Goal: Task Accomplishment & Management: Complete application form

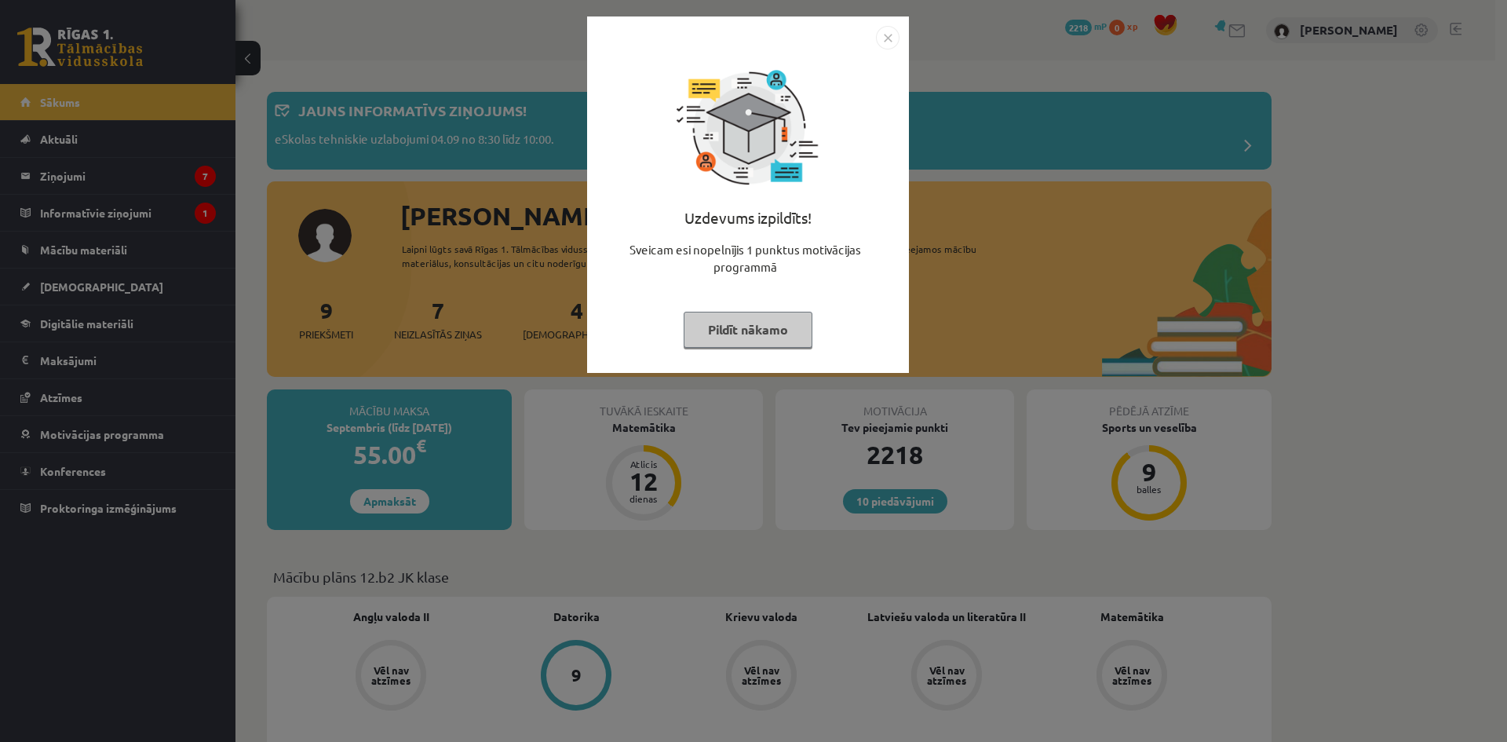
click at [761, 331] on button "Pildīt nākamo" at bounding box center [748, 330] width 129 height 36
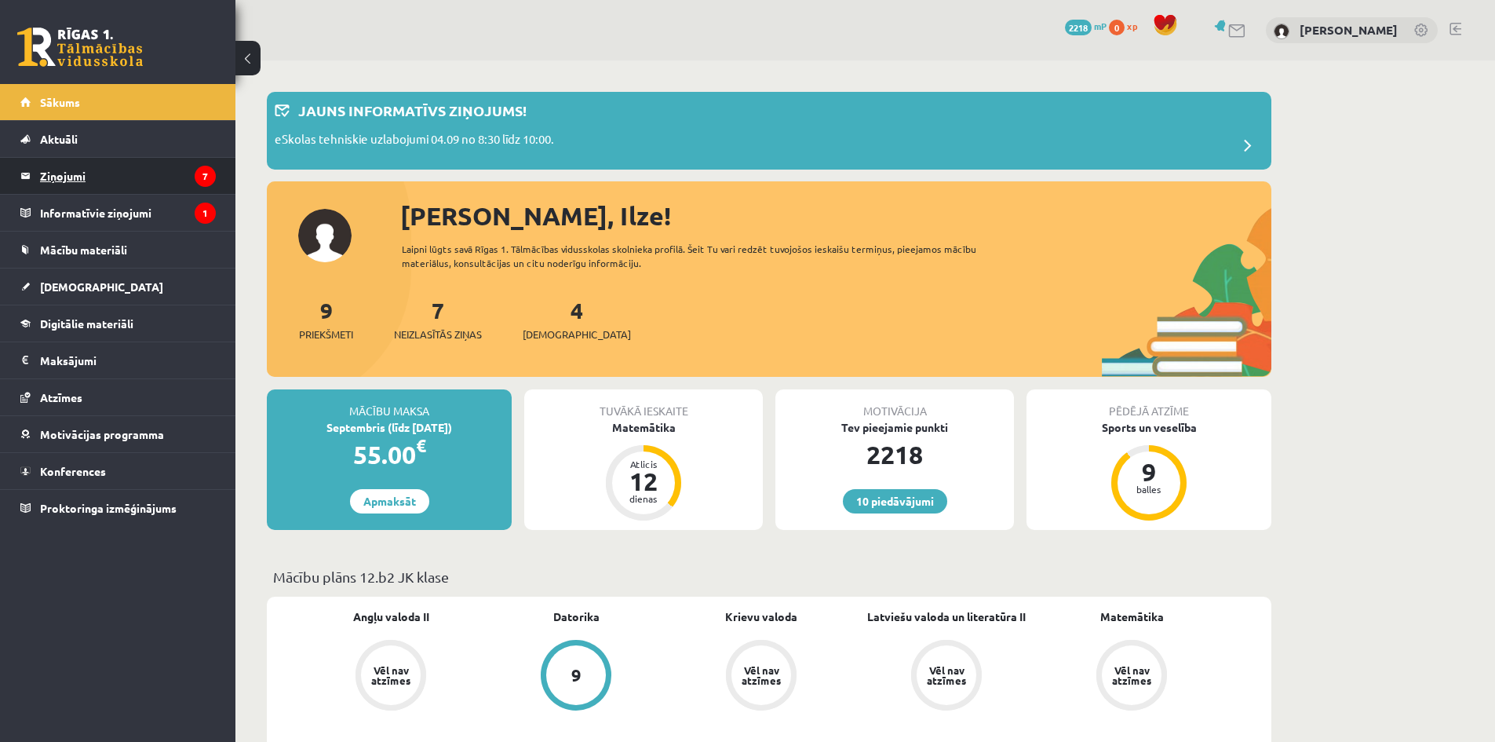
click at [115, 162] on legend "Ziņojumi 7" at bounding box center [128, 176] width 176 height 36
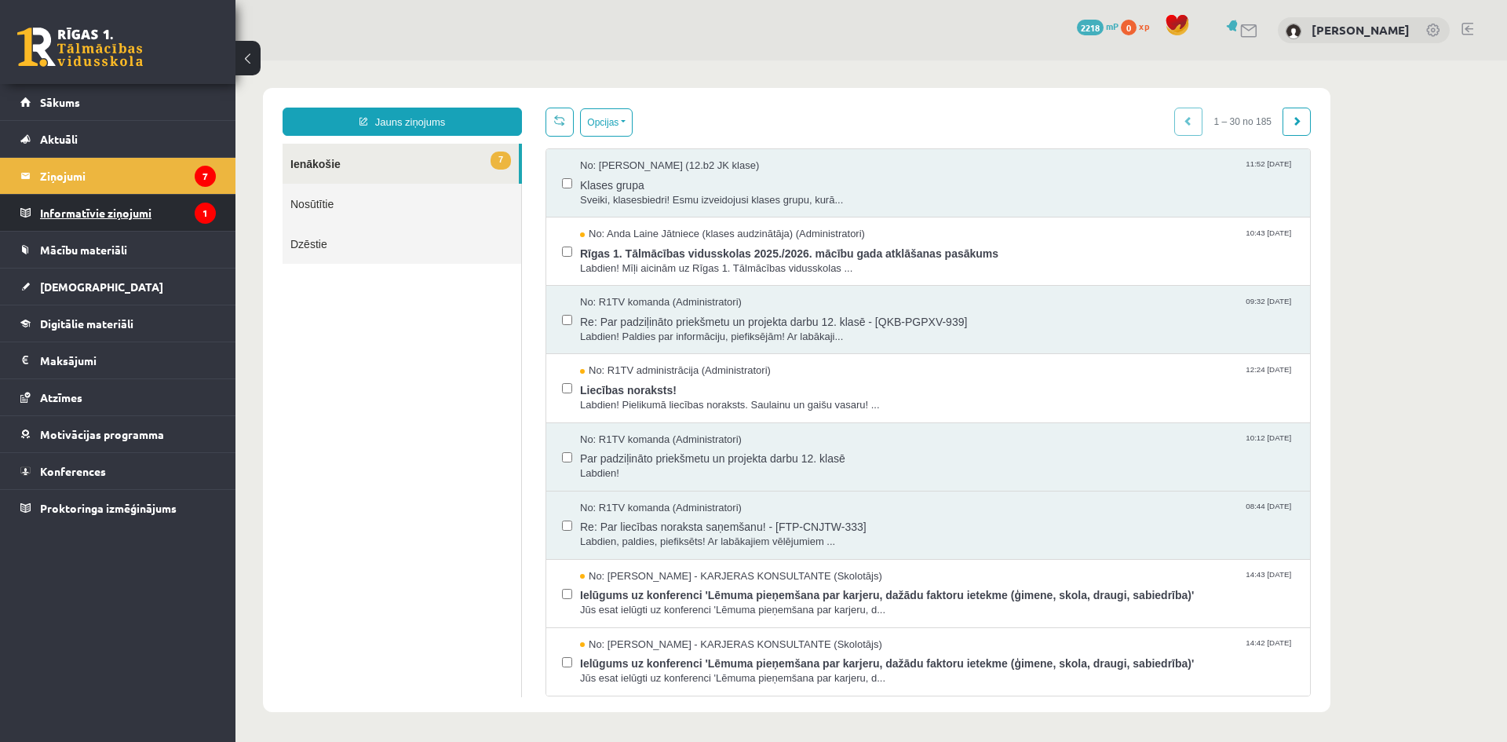
click at [180, 201] on legend "Informatīvie ziņojumi 1" at bounding box center [128, 213] width 176 height 36
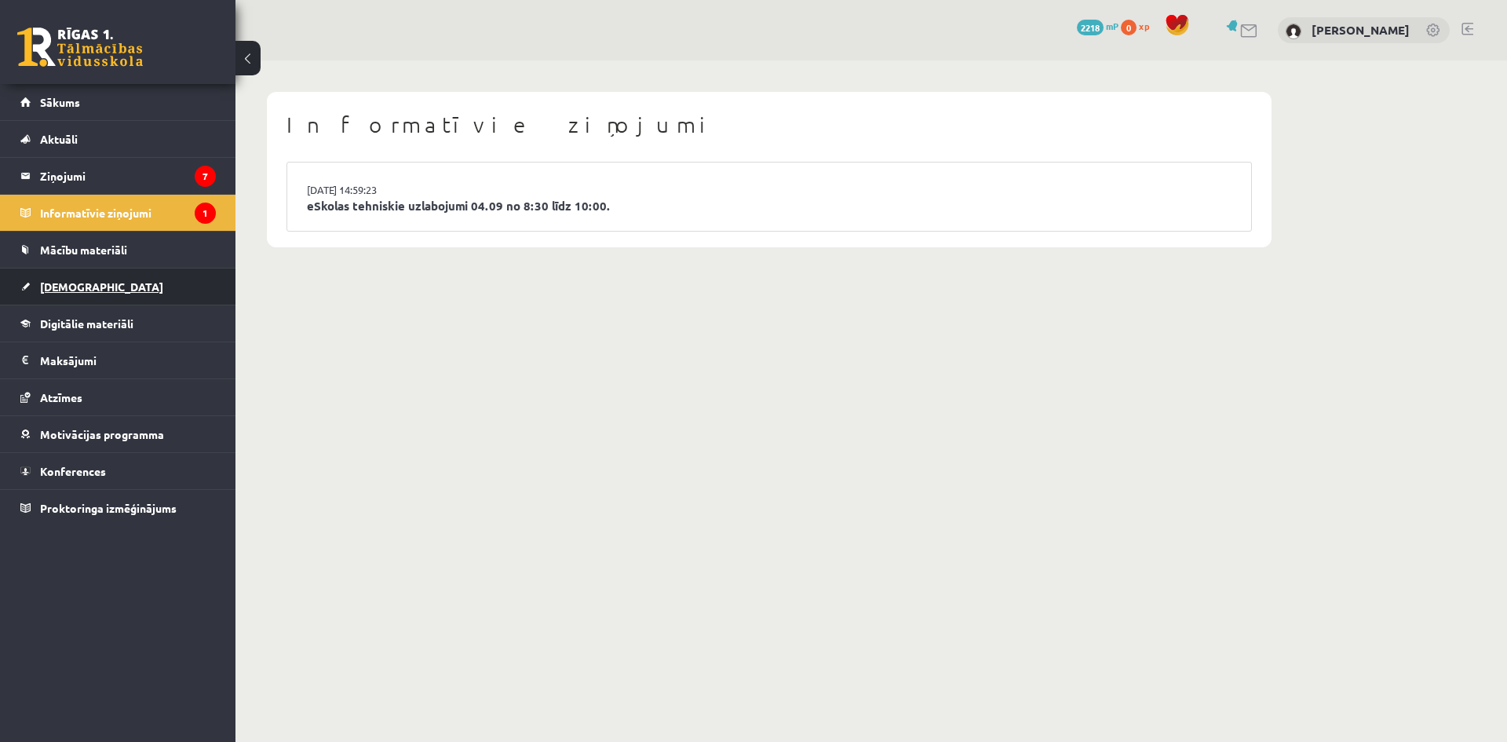
click at [107, 286] on link "[DEMOGRAPHIC_DATA]" at bounding box center [117, 286] width 195 height 36
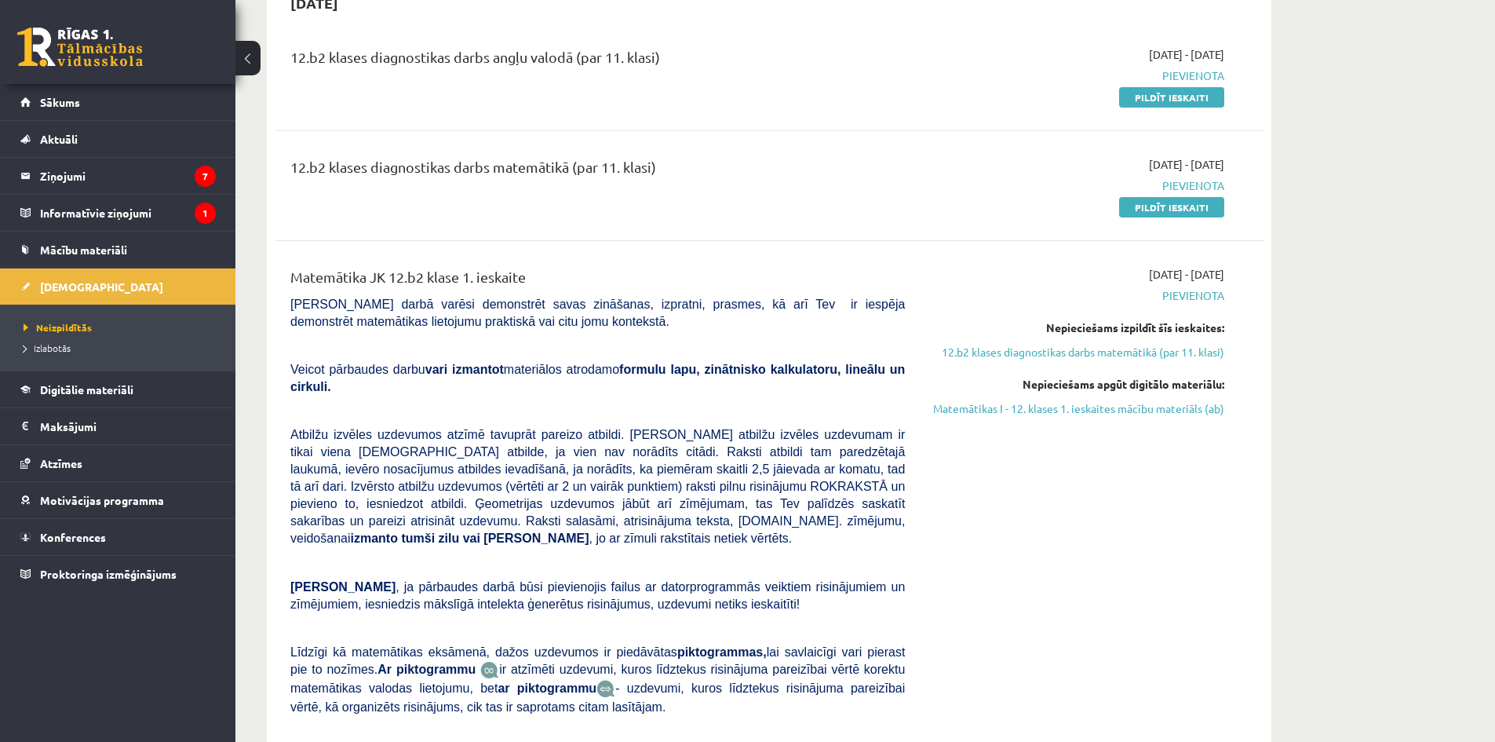
scroll to position [179, 0]
click at [1157, 210] on link "Pildīt ieskaiti" at bounding box center [1171, 206] width 105 height 20
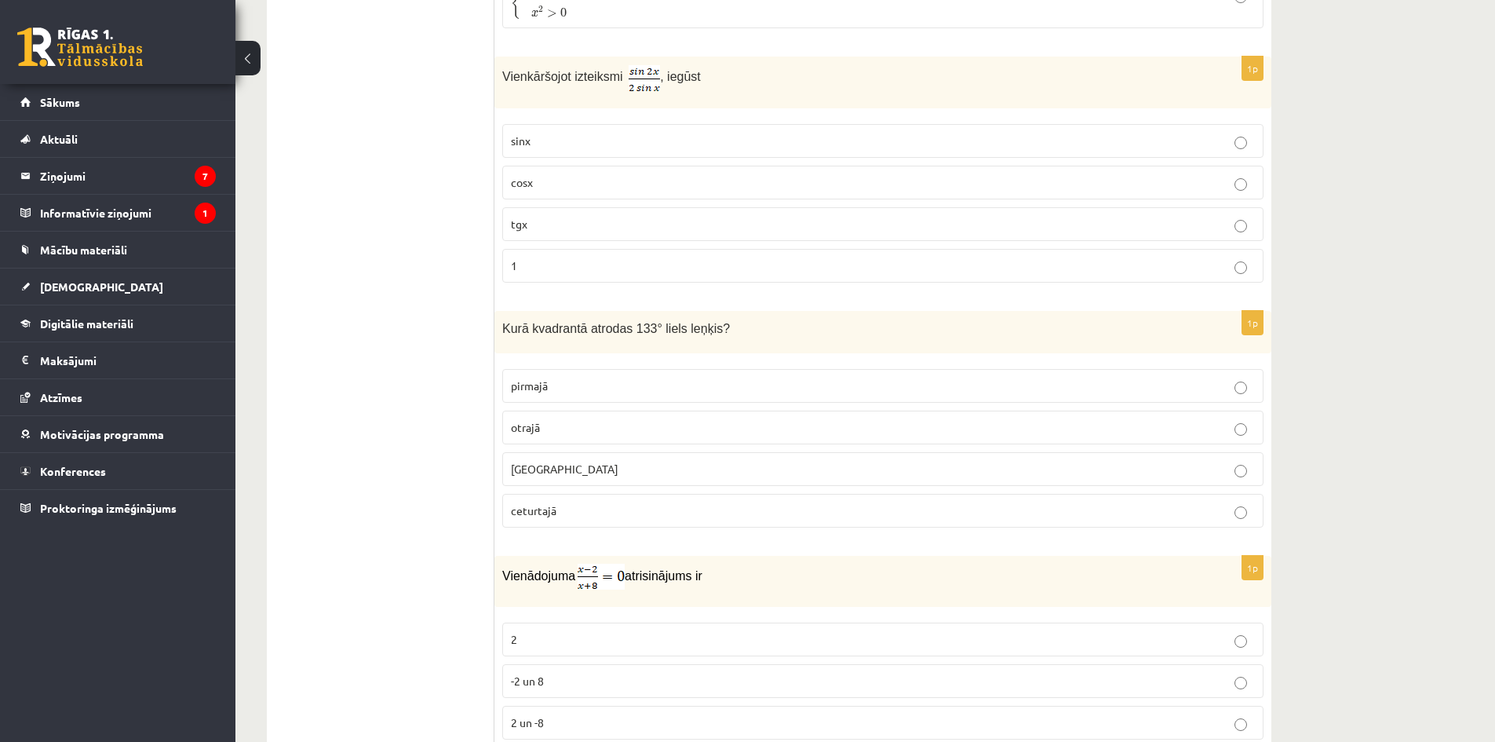
scroll to position [1339, 0]
click at [648, 477] on label "[GEOGRAPHIC_DATA]" at bounding box center [882, 468] width 761 height 34
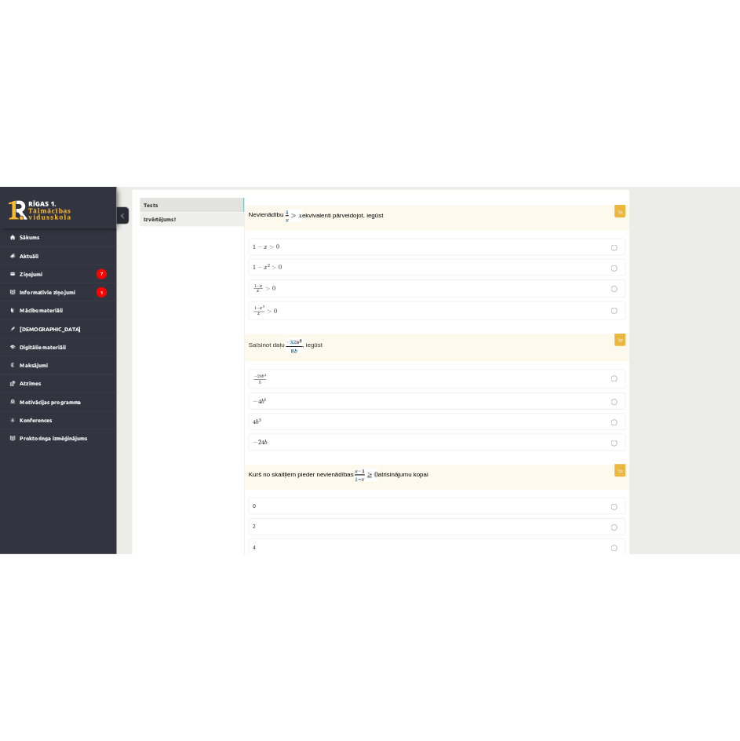
scroll to position [261, 0]
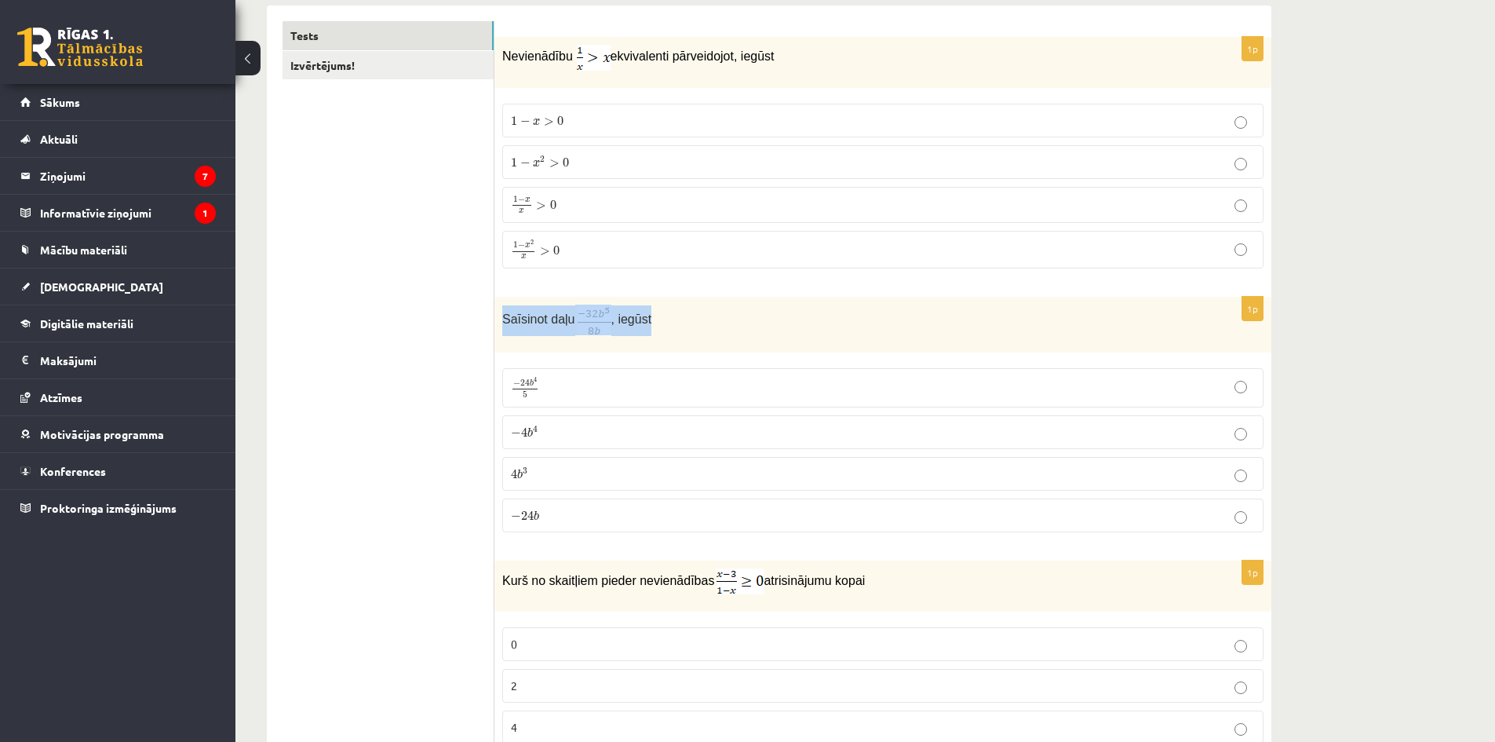
drag, startPoint x: 502, startPoint y: 316, endPoint x: 655, endPoint y: 316, distance: 153.8
click at [655, 316] on div "Saīsinot daļu , iegūst" at bounding box center [882, 325] width 777 height 56
copy p "Saīsinot daļu , iegūst"
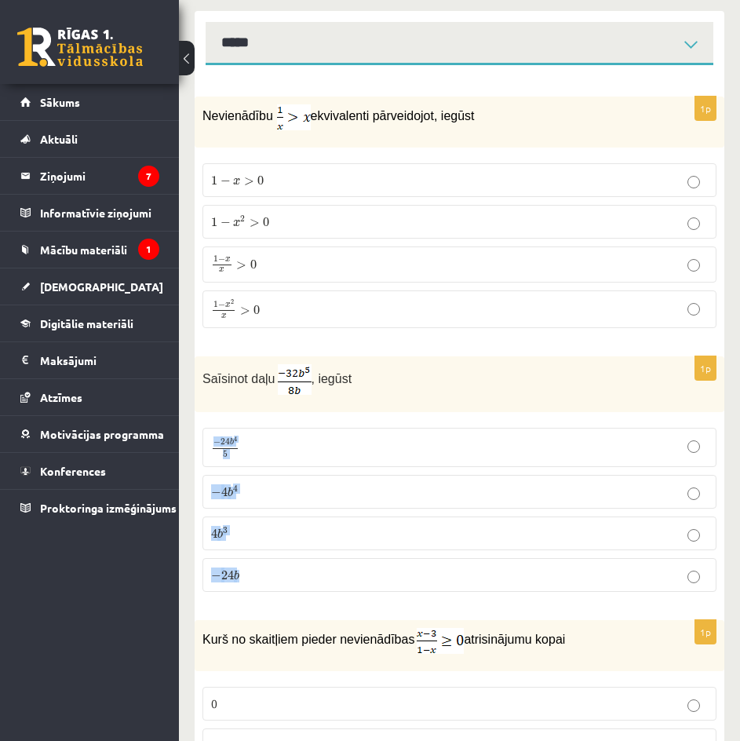
drag, startPoint x: 197, startPoint y: 425, endPoint x: 261, endPoint y: 575, distance: 163.1
click at [261, 575] on div "1p Saīsinot daļu , iegūst − 24 b 4 5 − 24 b 4 5 − 4 b 4 − 4 b 4 4 b 3 4 b 3 − 2…" at bounding box center [460, 480] width 530 height 248
copy fieldset "− 24 b 4 5 − 24 b 4 5 − 4 b 4 − 4 b 4 4 b 3 4 b 3 − 24 b"
click at [267, 485] on p "− 4 b 4 − 4 b 4" at bounding box center [459, 491] width 497 height 16
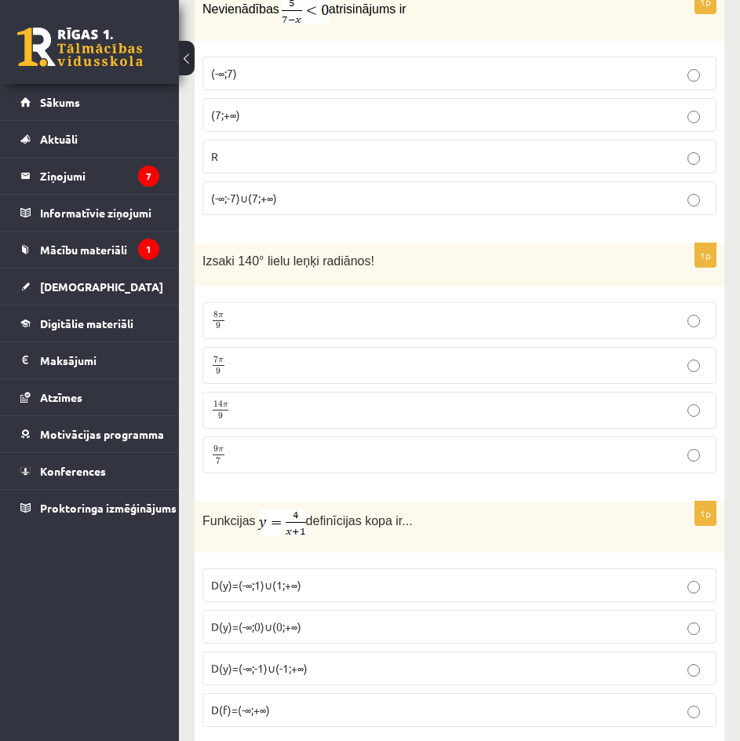
scroll to position [3153, 0]
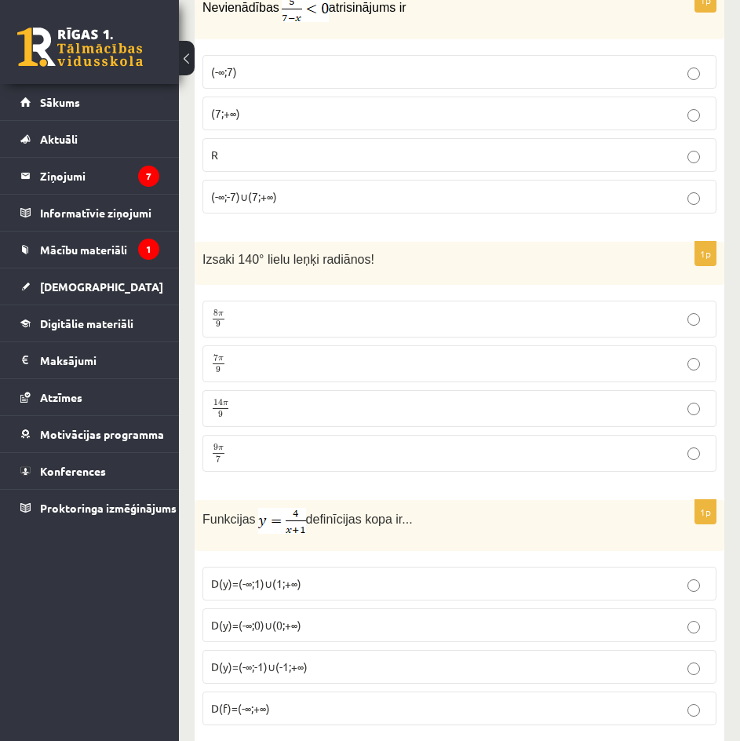
click at [250, 354] on p "7 π 9 7 π 9" at bounding box center [459, 364] width 497 height 20
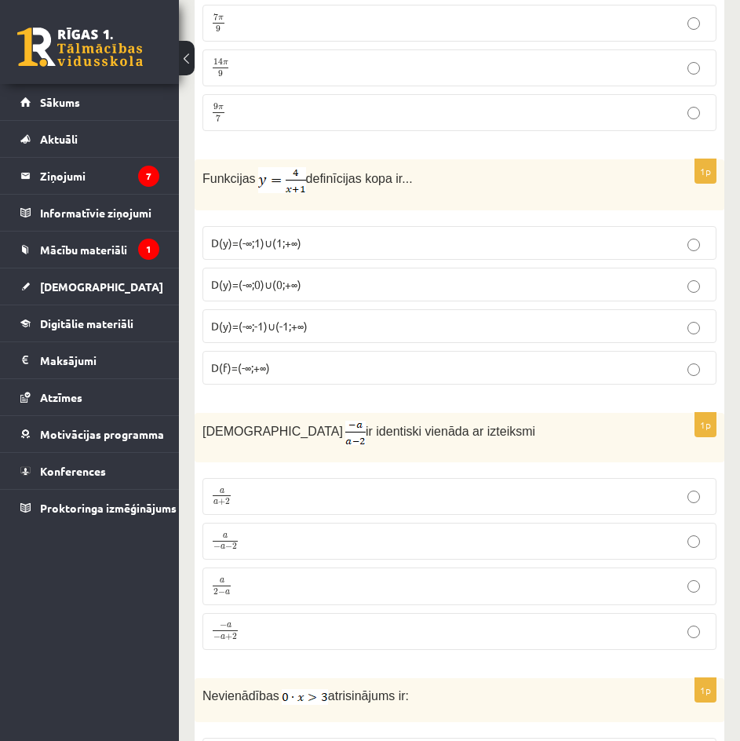
scroll to position [3495, 0]
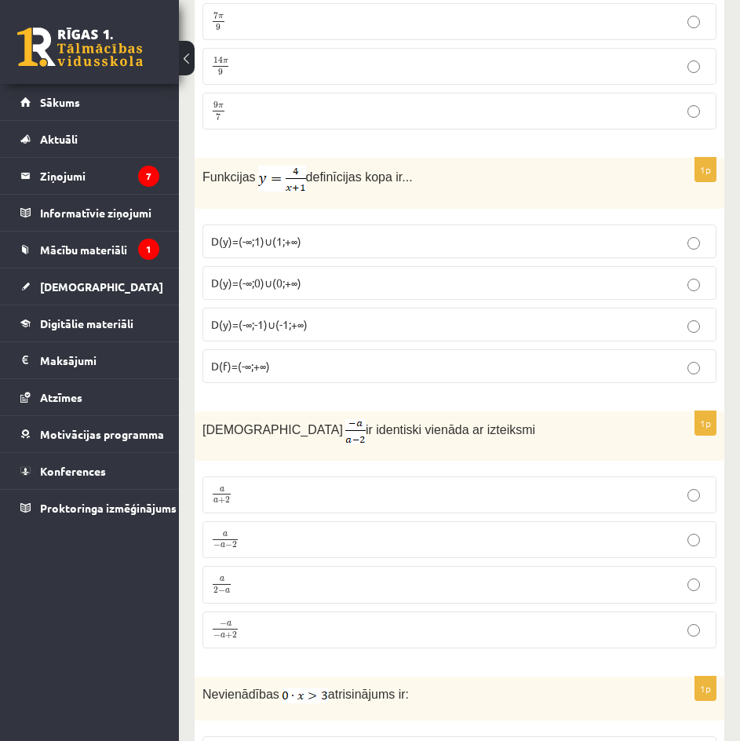
click at [272, 575] on p "a 2 − a a 2 − a" at bounding box center [459, 585] width 497 height 20
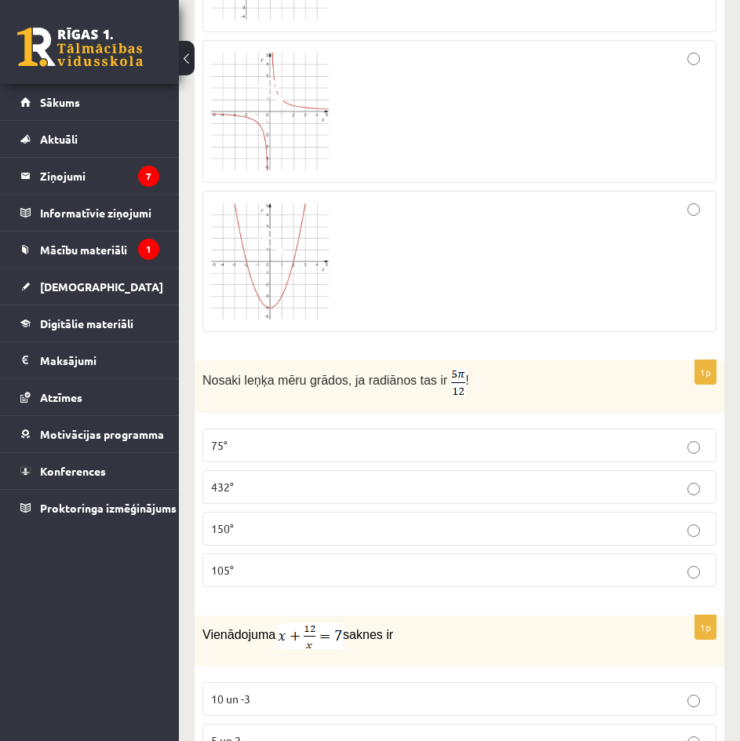
scroll to position [4957, 0]
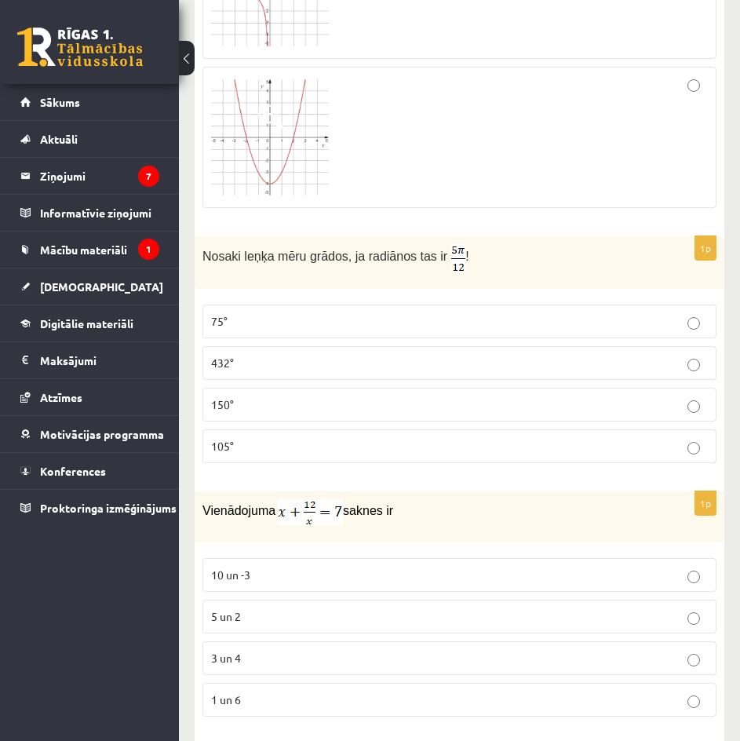
click at [288, 313] on p "75°" at bounding box center [459, 321] width 497 height 16
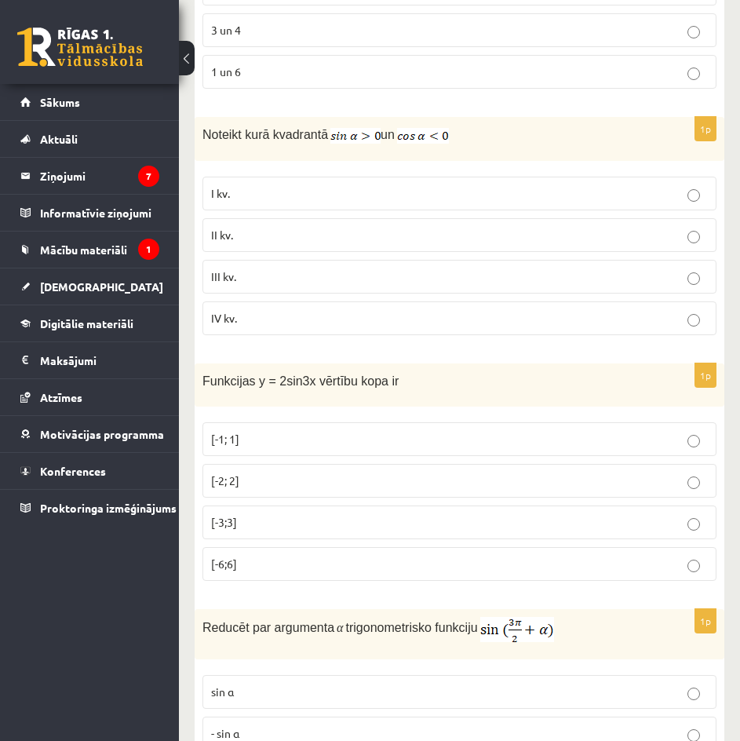
scroll to position [5586, 0]
click at [374, 184] on p "I kv." at bounding box center [459, 192] width 497 height 16
click at [375, 226] on p "II kv." at bounding box center [459, 234] width 497 height 16
drag, startPoint x: 204, startPoint y: 114, endPoint x: 442, endPoint y: 116, distance: 237.8
click at [442, 124] on p "Noteikt kurā kvadrantā un" at bounding box center [421, 133] width 436 height 19
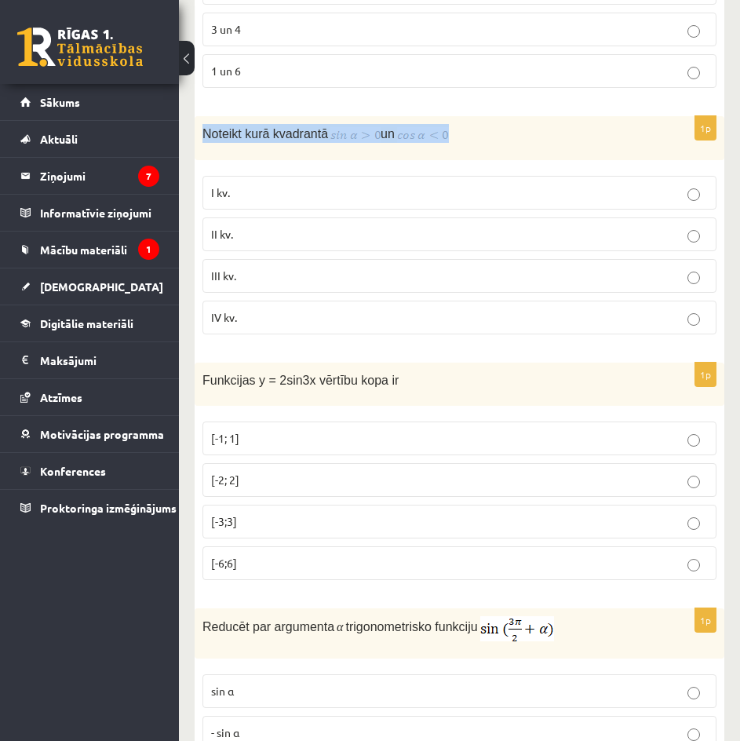
copy p "Noteikt kurā kvadrantā un"
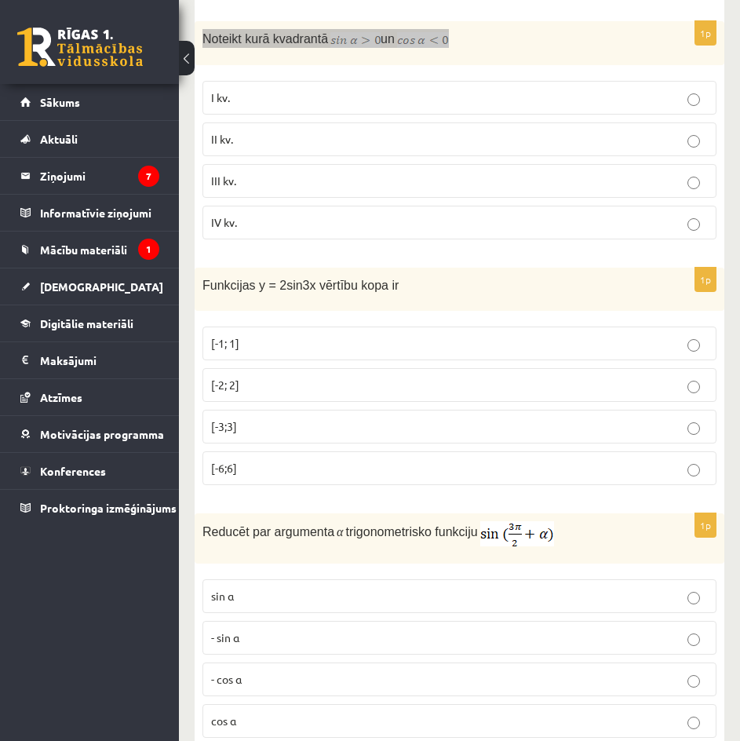
scroll to position [5695, 0]
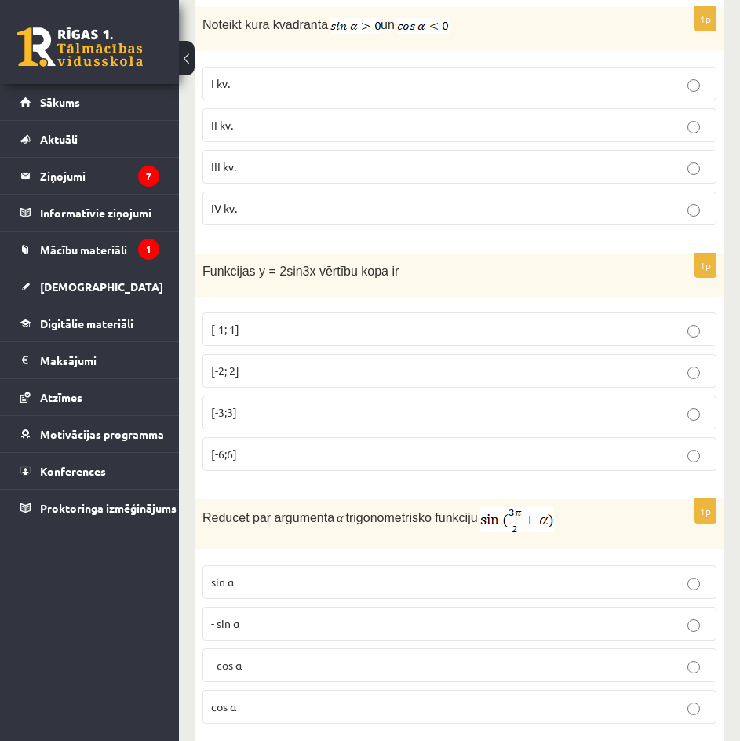
click at [322, 363] on p "[-2; 2]" at bounding box center [459, 371] width 497 height 16
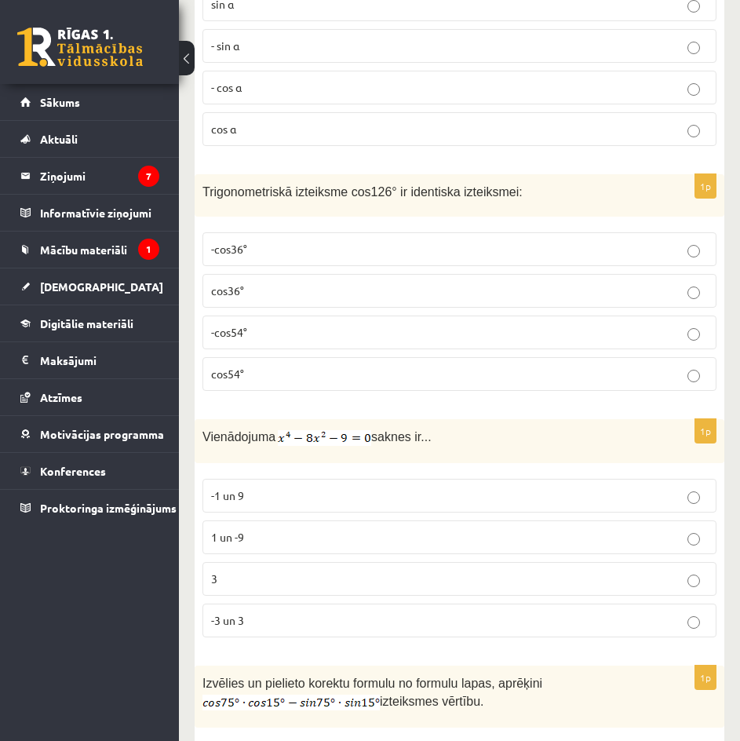
scroll to position [6274, 0]
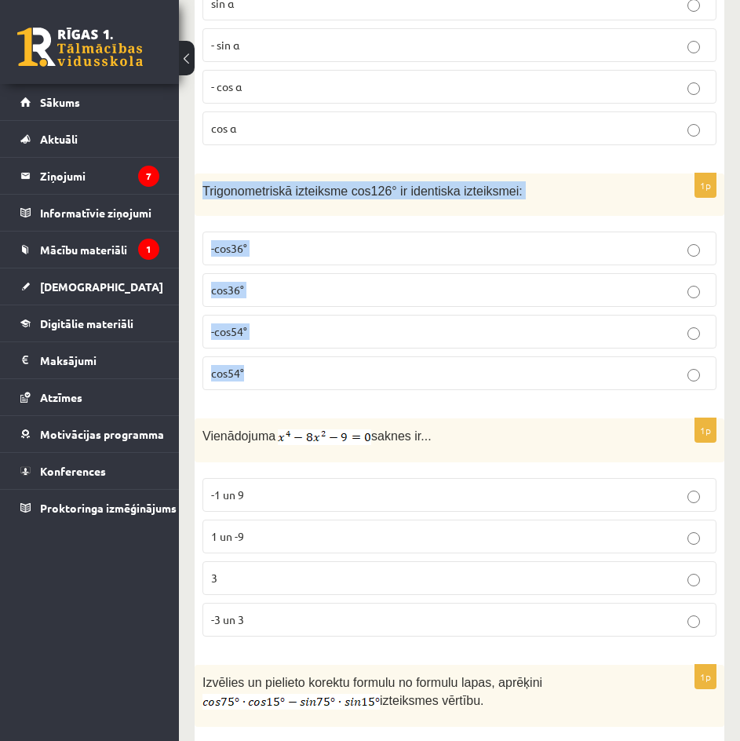
drag, startPoint x: 199, startPoint y: 165, endPoint x: 321, endPoint y: 344, distance: 216.4
click at [321, 344] on div "1p Trigonometriskā izteiksme cos126° ir identiska izteiksmei: -cos36° cos36° -c…" at bounding box center [460, 288] width 530 height 230
copy div "Trigonometriskā izteiksme cos126° ir identiska izteiksmei: -cos36° cos36° -cos5…"
click at [288, 326] on label "-cos54°" at bounding box center [460, 332] width 514 height 34
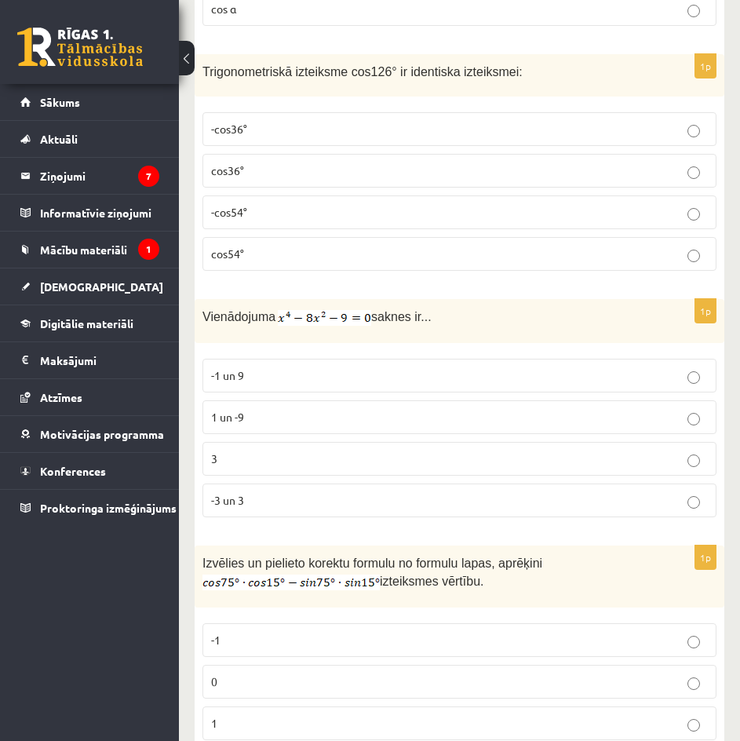
scroll to position [6407, 0]
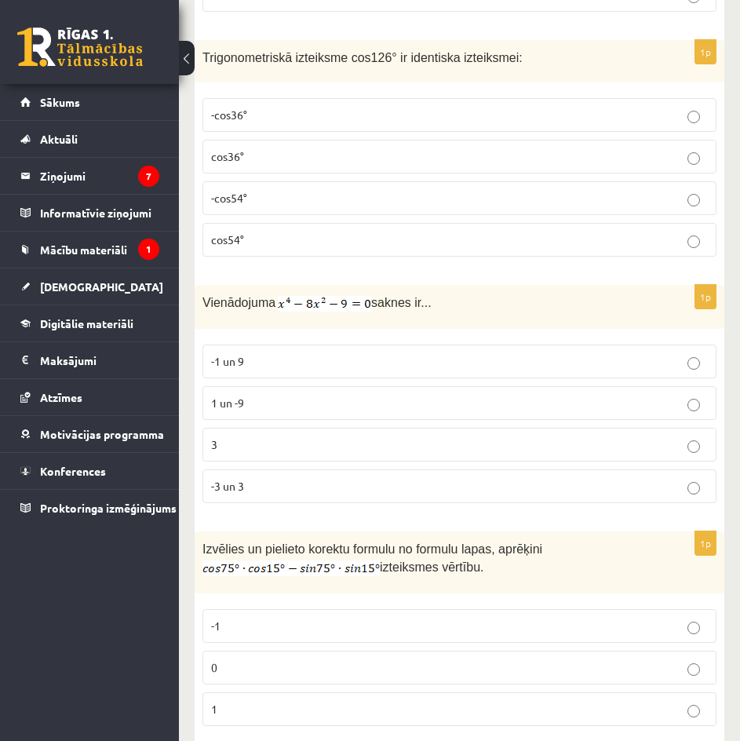
click at [416, 285] on div "Vienādojuma saknes ir..." at bounding box center [460, 307] width 530 height 44
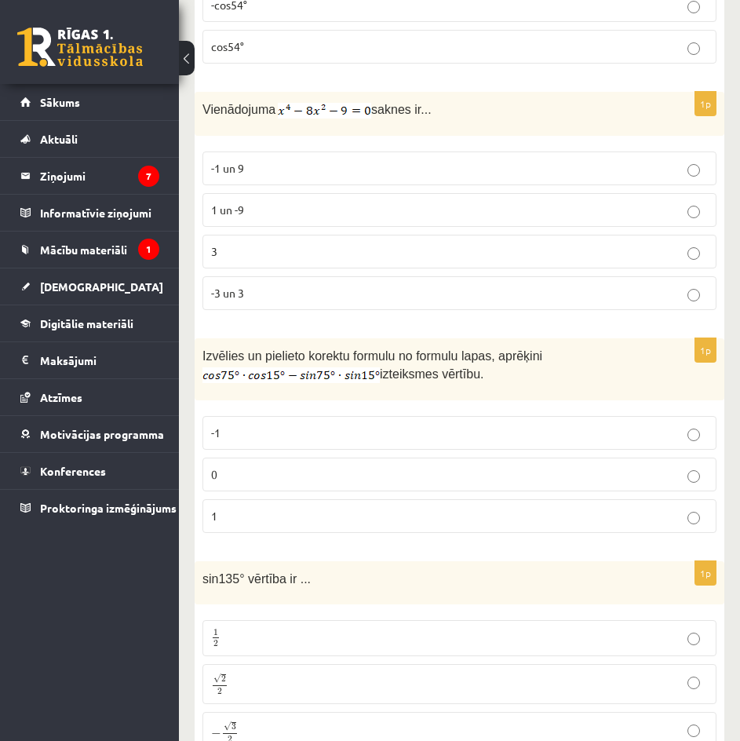
scroll to position [6599, 0]
drag, startPoint x: 201, startPoint y: 330, endPoint x: 486, endPoint y: 357, distance: 286.2
click at [486, 357] on div "Izvēlies un pielieto korektu formulu no formulu lapas, aprēķini izteiksmes vērt…" at bounding box center [460, 370] width 530 height 62
copy p "Izvēlies un pielieto korektu formulu no formulu lapas, aprēķini izteiksmes vērt…"
click at [254, 467] on p "0" at bounding box center [459, 475] width 497 height 16
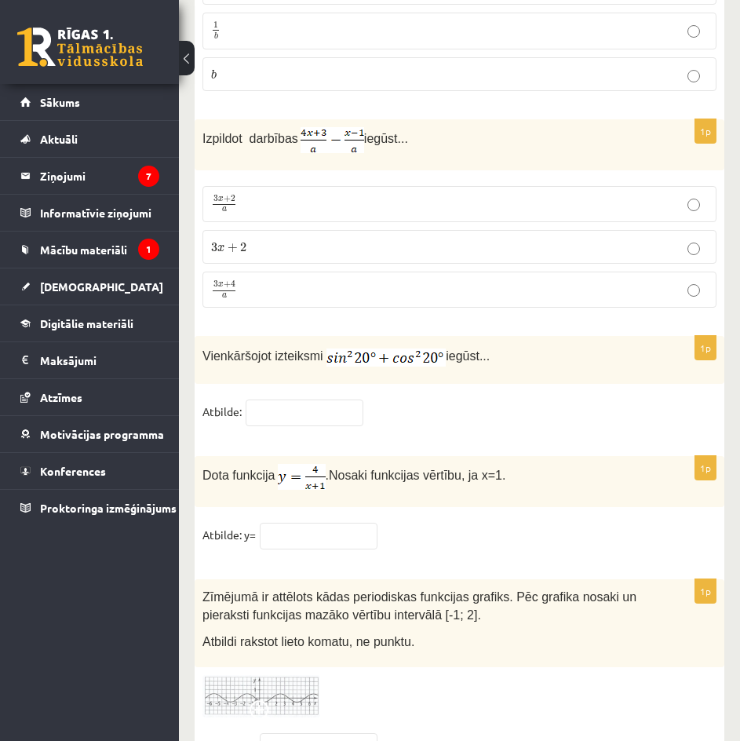
scroll to position [7620, 0]
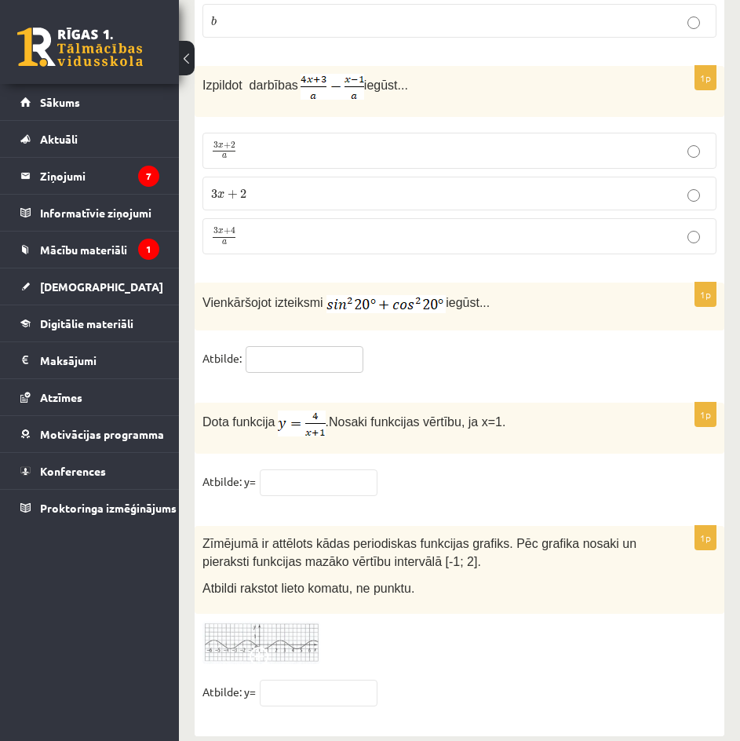
click at [301, 346] on input "text" at bounding box center [305, 359] width 118 height 27
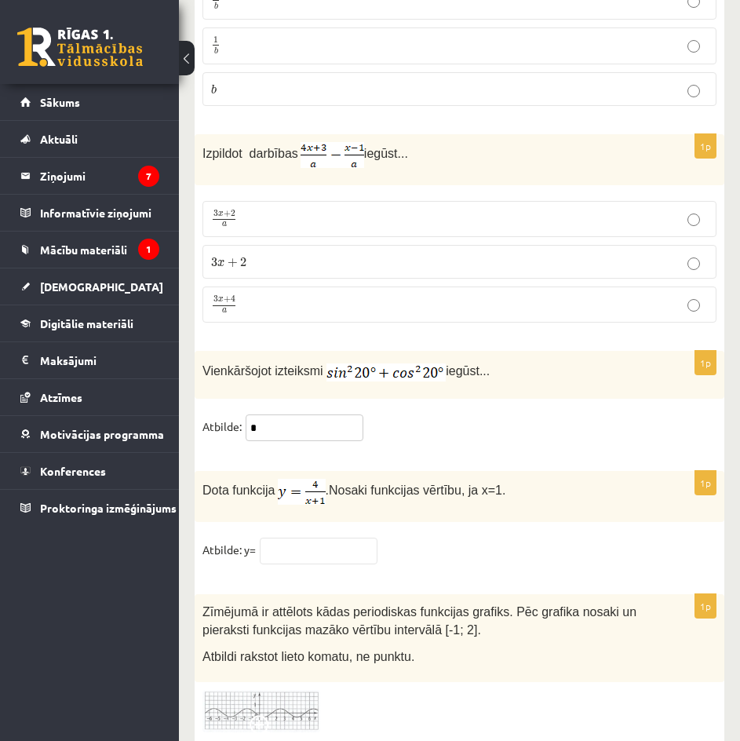
scroll to position [7551, 0]
type input "*"
click at [437, 143] on p "Izpildot darbības iegūst..." at bounding box center [421, 156] width 436 height 26
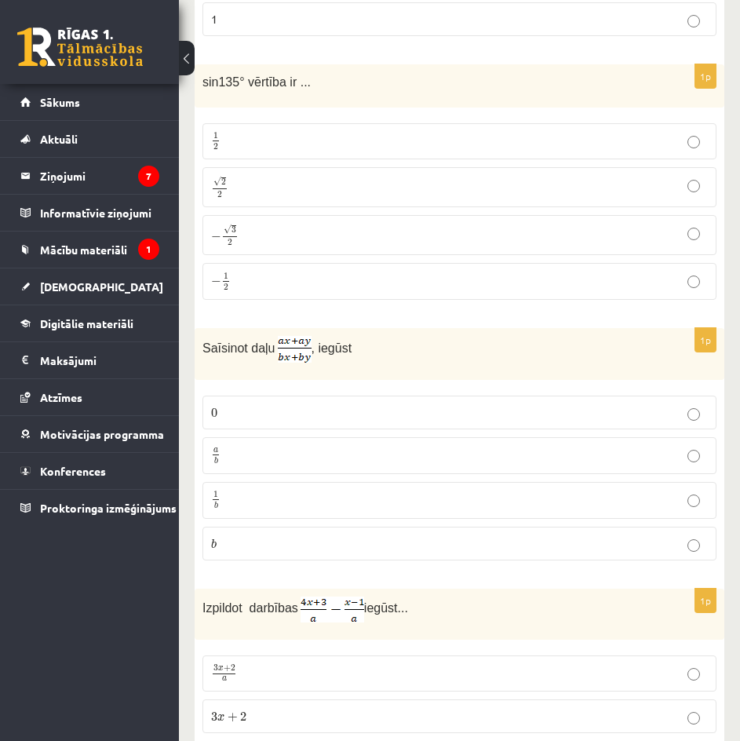
scroll to position [7096, 0]
click at [254, 177] on p "√ 2 2 2 2" at bounding box center [459, 188] width 497 height 23
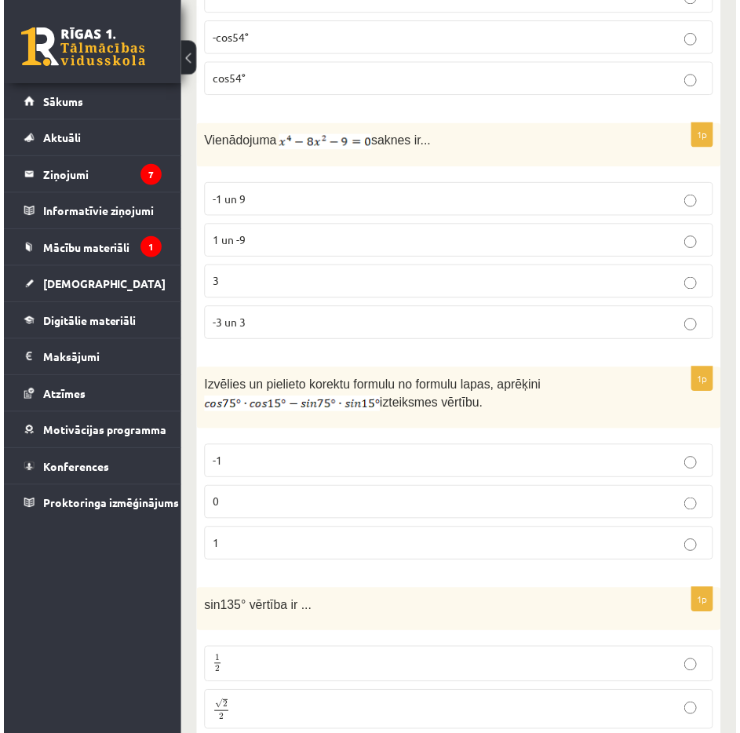
scroll to position [6569, 0]
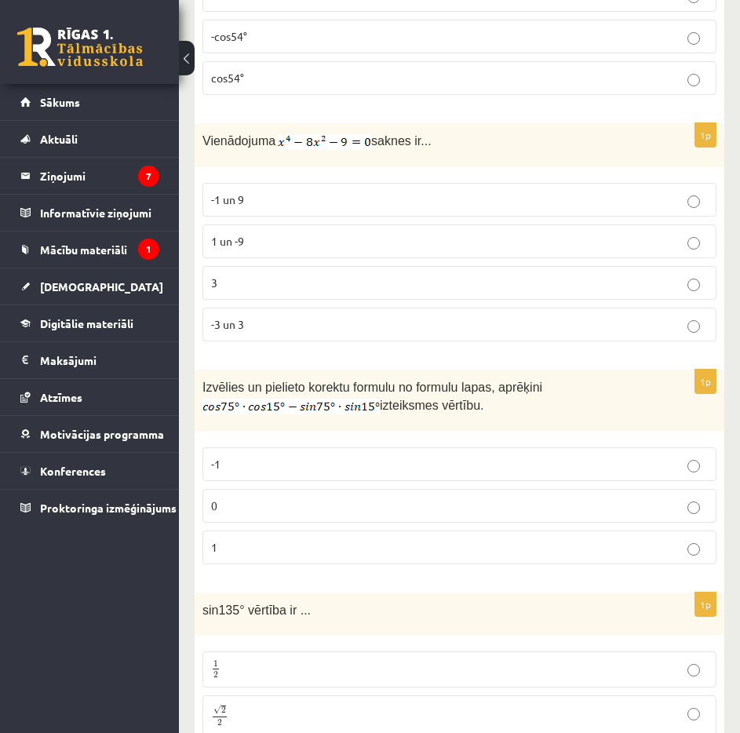
click at [274, 192] on p "-1 un 9" at bounding box center [459, 200] width 497 height 16
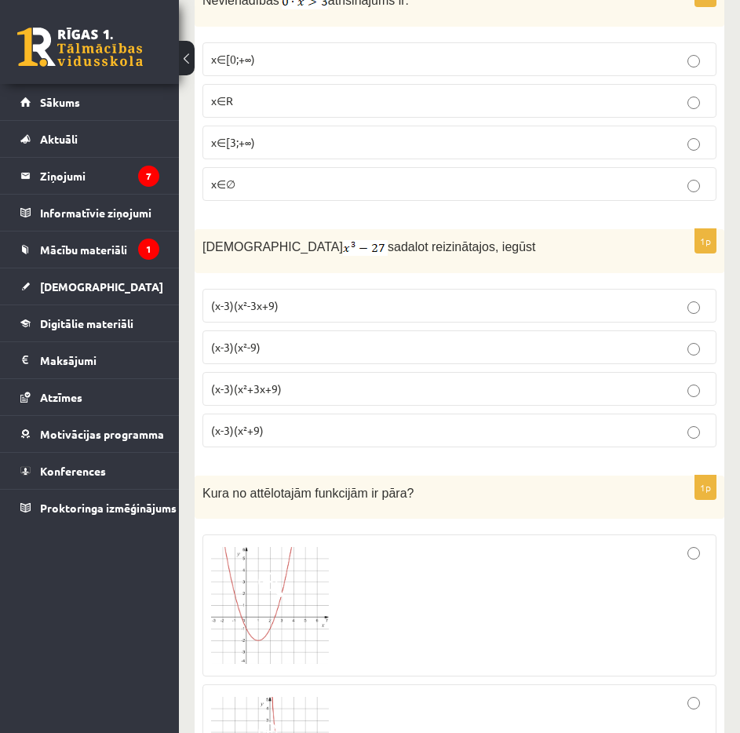
scroll to position [4188, 0]
click at [309, 414] on label "(x-3)(x²+9)" at bounding box center [460, 431] width 514 height 34
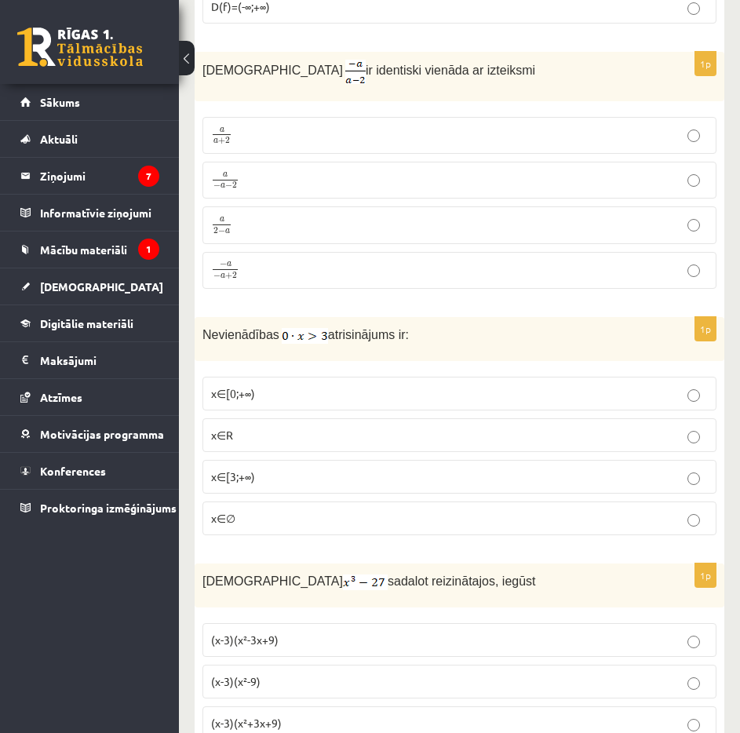
scroll to position [3854, 0]
click at [309, 395] on fieldset "x∈[0;+∞) x∈R x∈[3;+∞) x∈∅" at bounding box center [460, 455] width 514 height 171
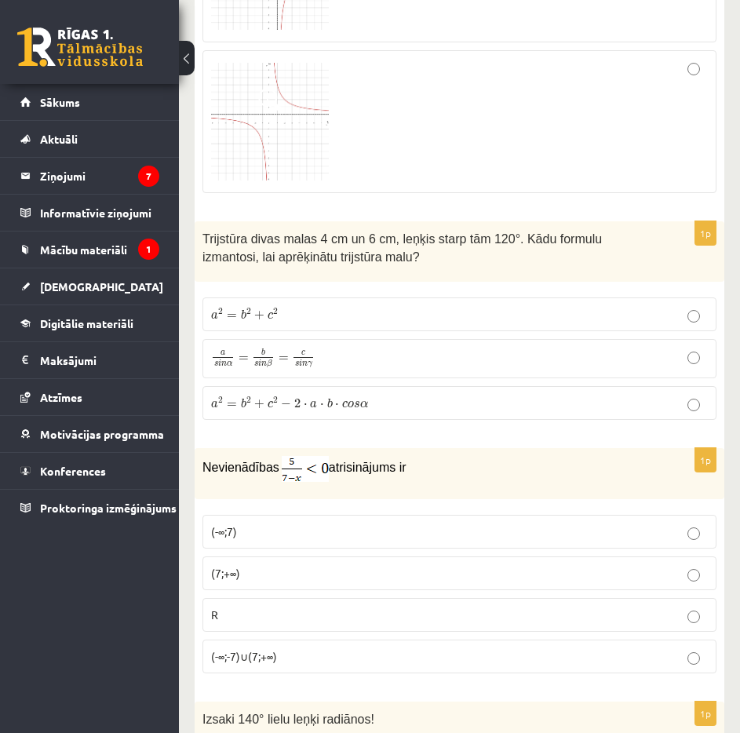
scroll to position [2692, 0]
click at [284, 307] on p "a 2 = b 2 + c 2 a 2 = b 2 + c 2" at bounding box center [459, 315] width 497 height 16
click at [314, 402] on span "a" at bounding box center [313, 405] width 7 height 7
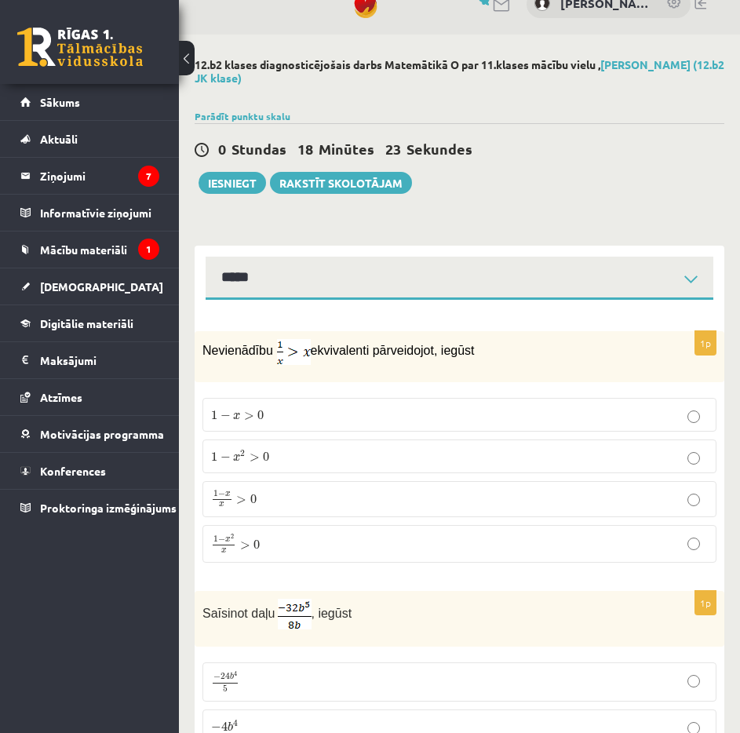
scroll to position [0, 0]
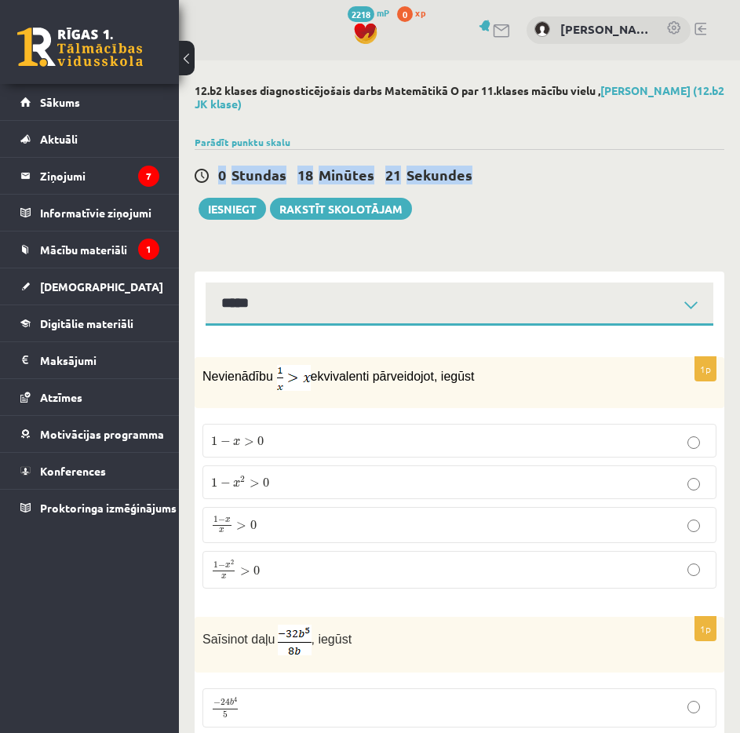
drag, startPoint x: 301, startPoint y: 173, endPoint x: 559, endPoint y: 182, distance: 258.4
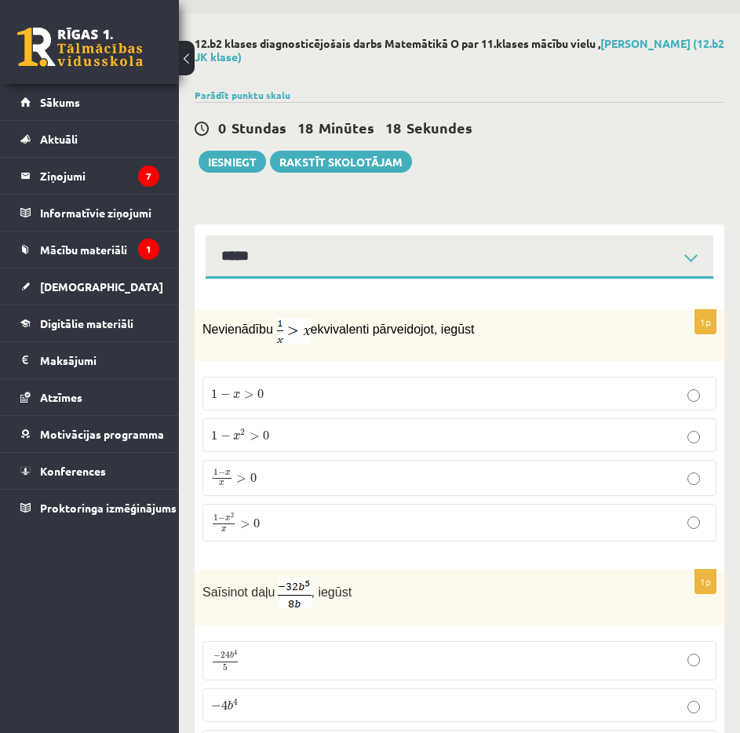
scroll to position [48, 0]
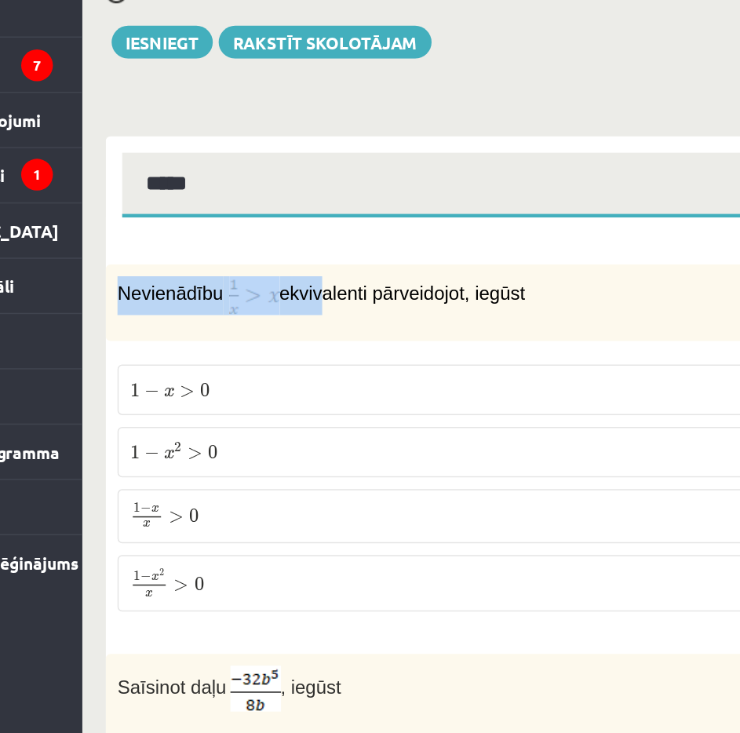
drag, startPoint x: 196, startPoint y: 340, endPoint x: 347, endPoint y: 352, distance: 151.2
click at [347, 352] on div "Nevienādību ekvivalenti pārveidojot, iegūst" at bounding box center [460, 334] width 530 height 51
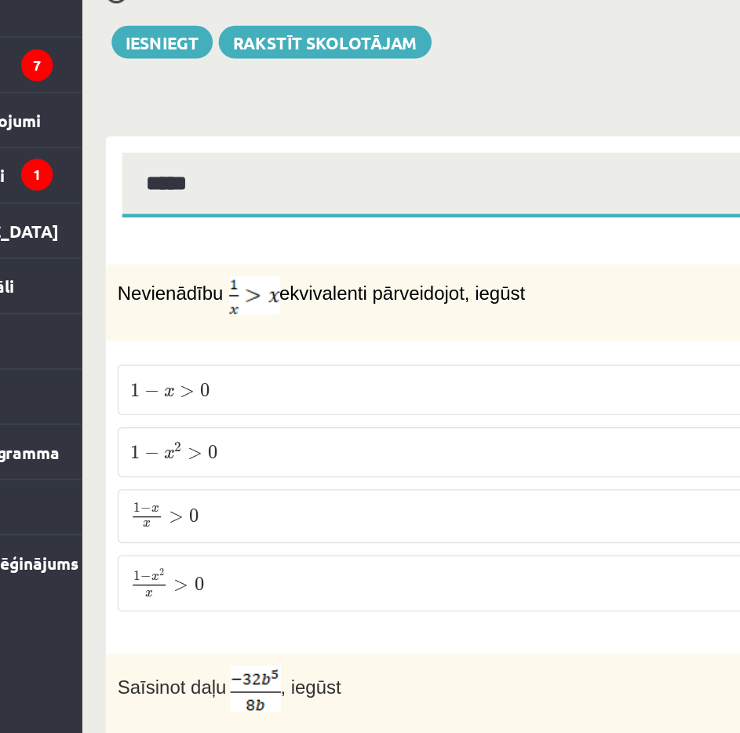
click at [383, 349] on div "Nevienādību ekvivalenti pārveidojot, iegūst" at bounding box center [460, 334] width 530 height 51
click at [210, 429] on label "1 − x 2 > 0 1 − x 2 > 0" at bounding box center [460, 435] width 514 height 34
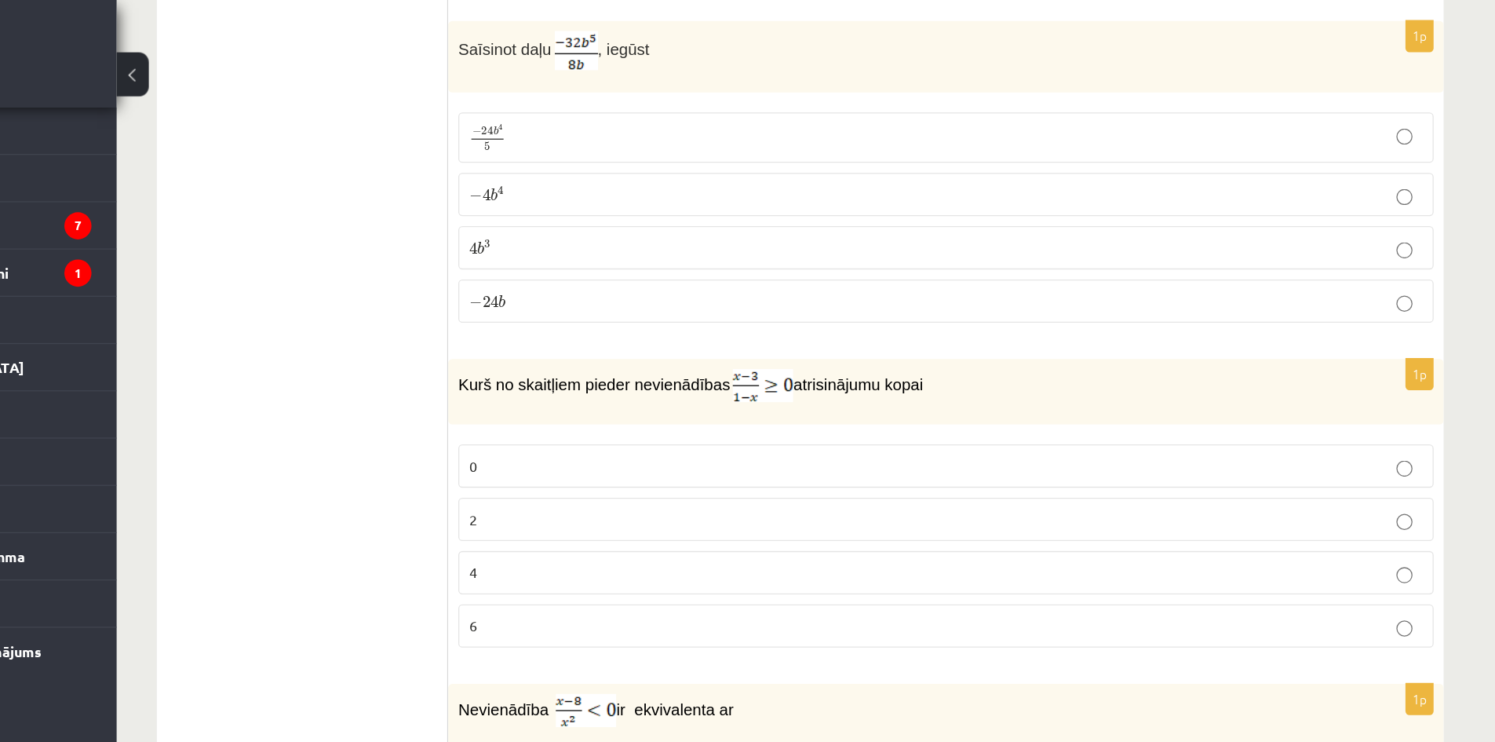
scroll to position [520, 0]
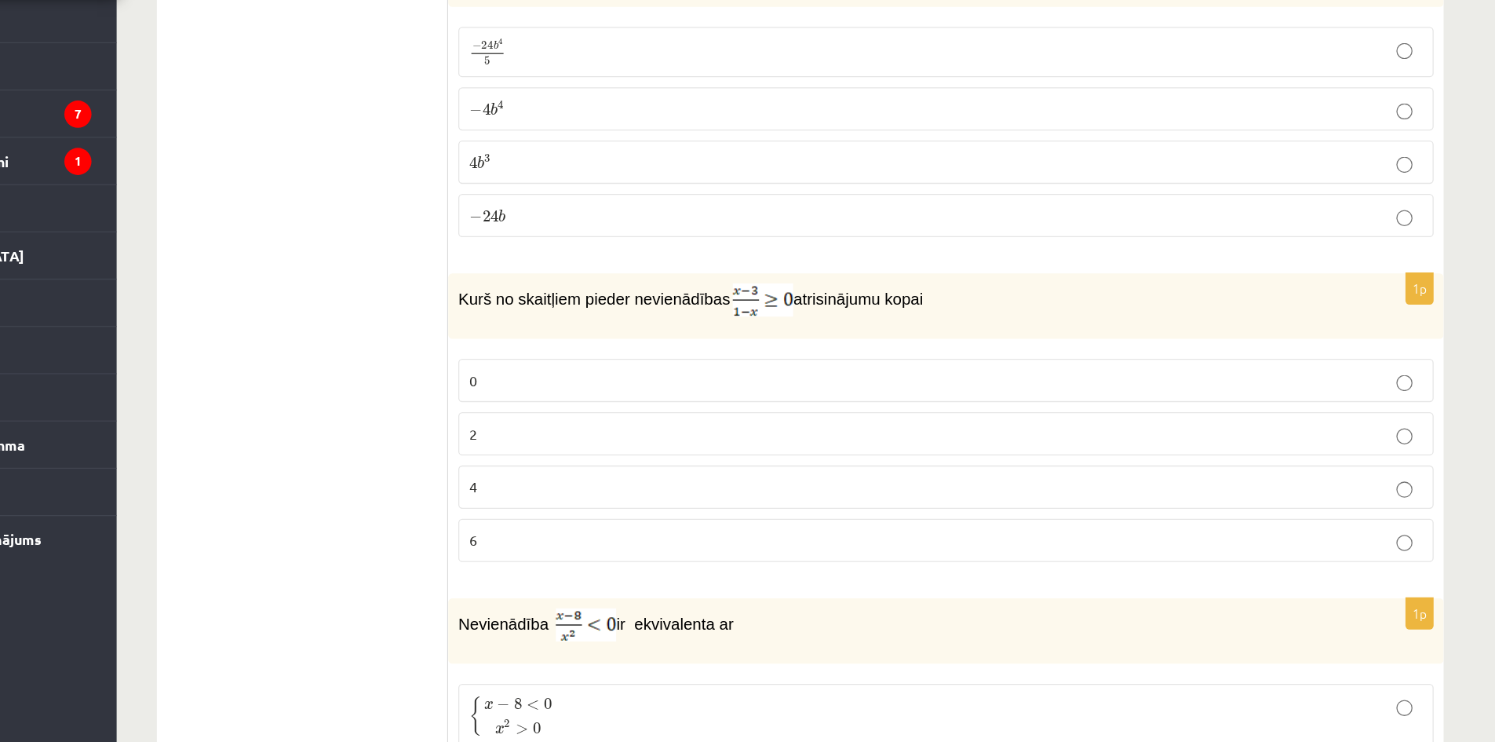
click at [710, 421] on p "2" at bounding box center [883, 426] width 744 height 16
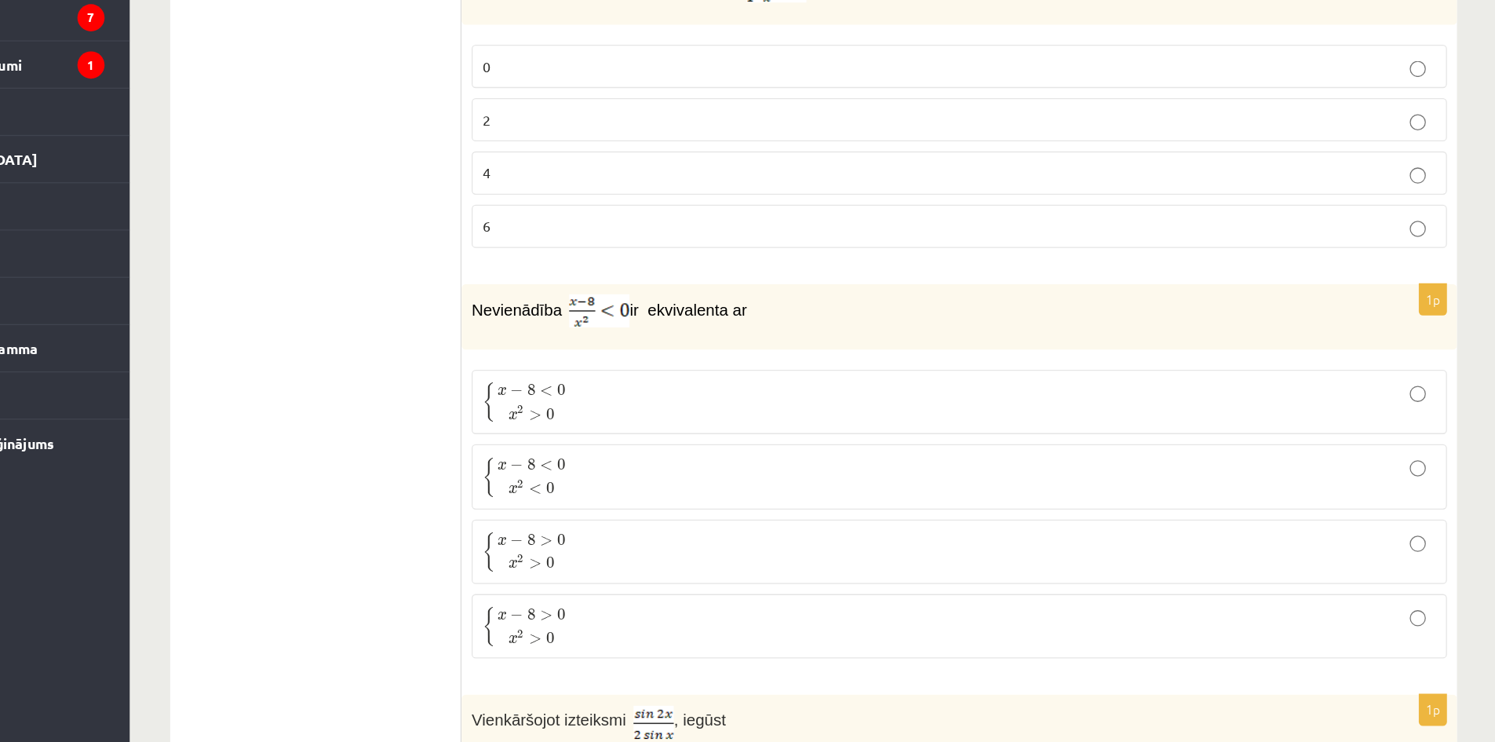
scroll to position [690, 0]
click at [702, 496] on label "{ x − 8 < 0 x 2 > 0 { x − 8 < 0 x 2 > 0" at bounding box center [882, 476] width 761 height 50
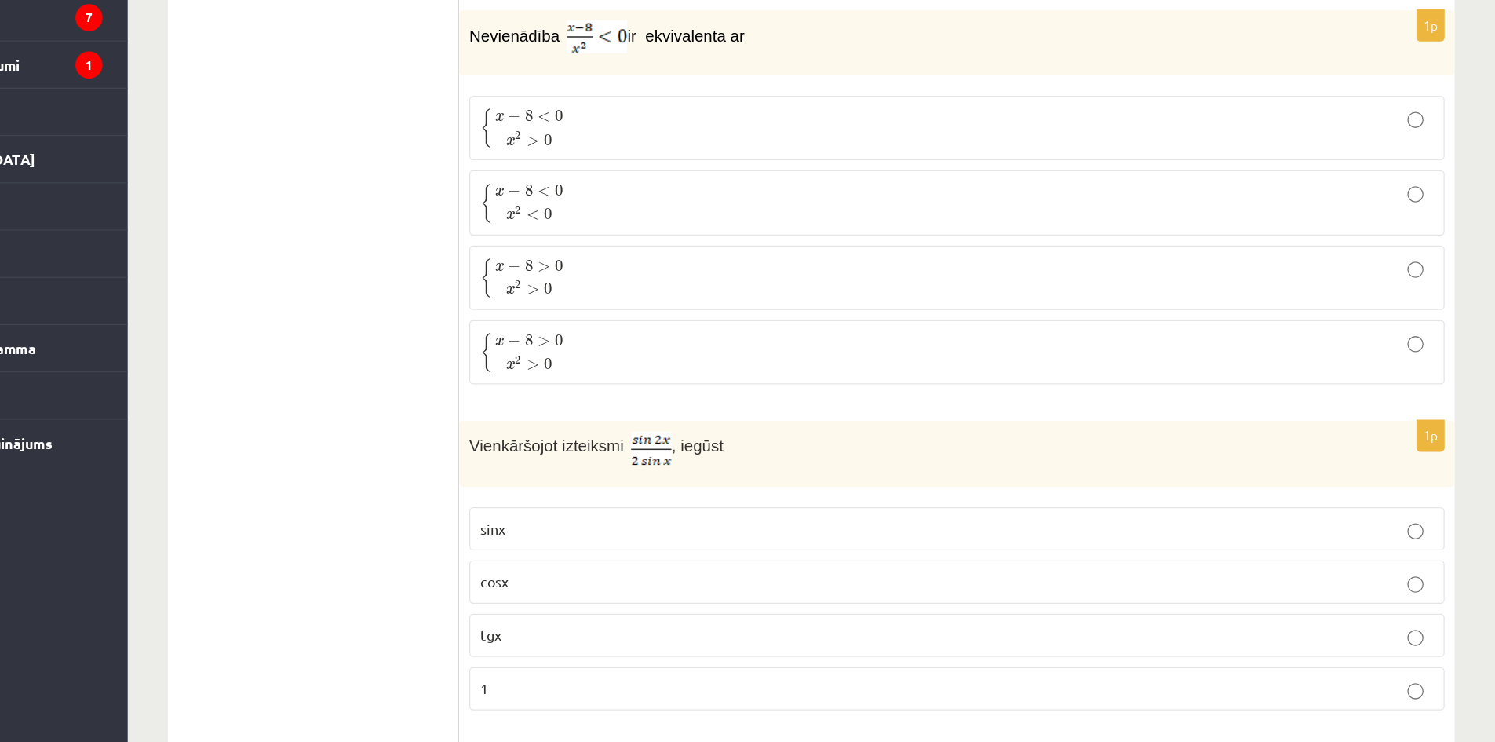
scroll to position [1056, 0]
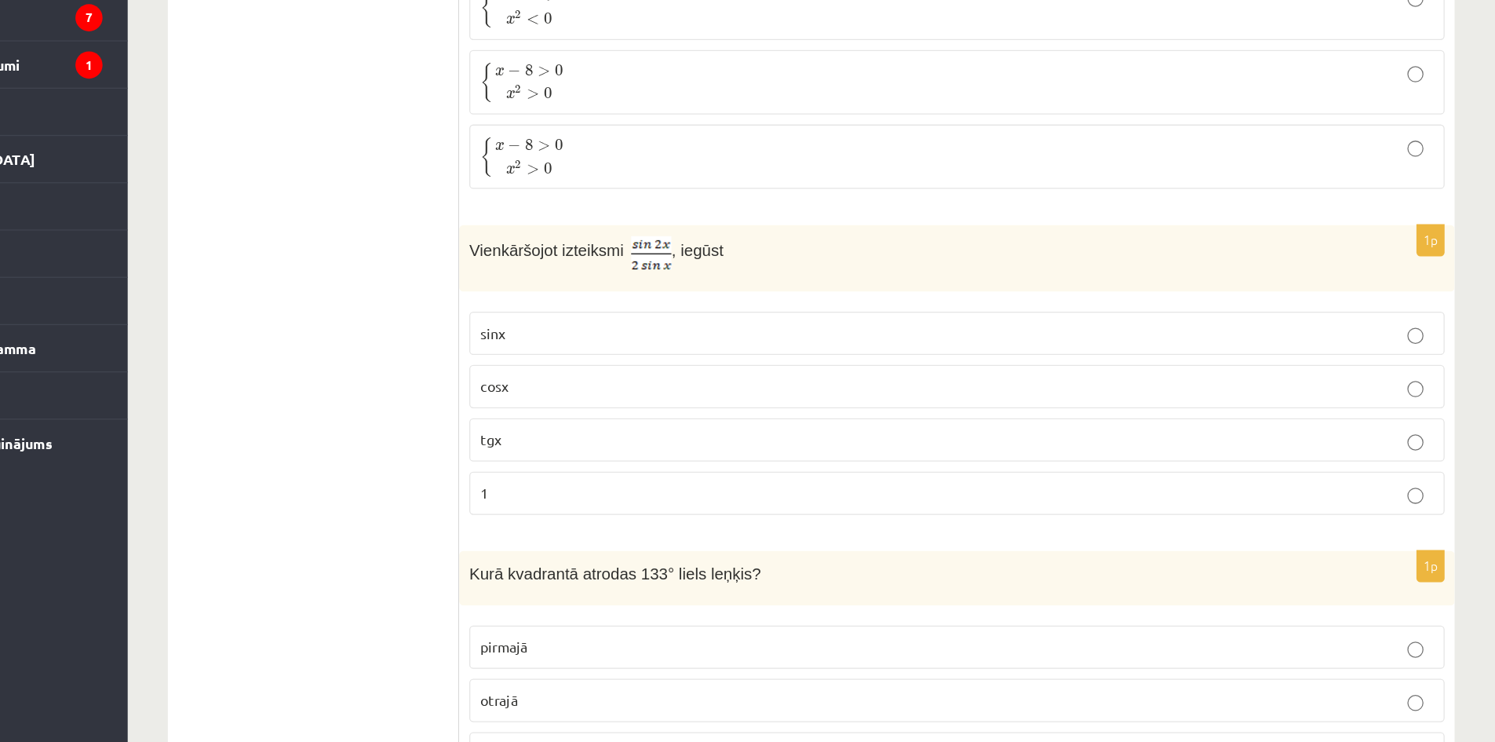
click at [531, 407] on label "sinx" at bounding box center [882, 423] width 761 height 34
click at [529, 463] on span "cosx" at bounding box center [522, 464] width 22 height 14
click at [539, 468] on p "cosx" at bounding box center [883, 464] width 744 height 16
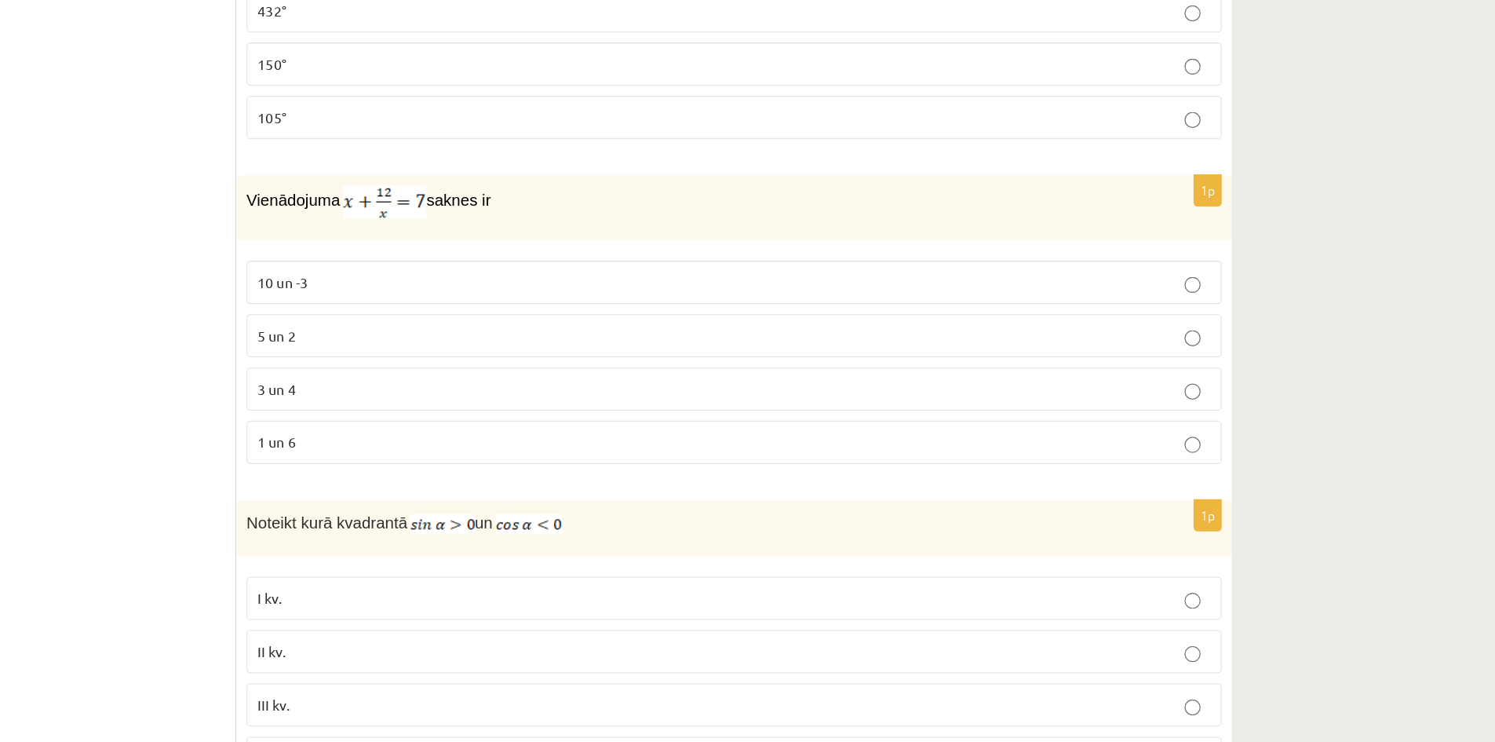
scroll to position [5216, 0]
click at [589, 229] on label "10 un -3" at bounding box center [882, 221] width 761 height 34
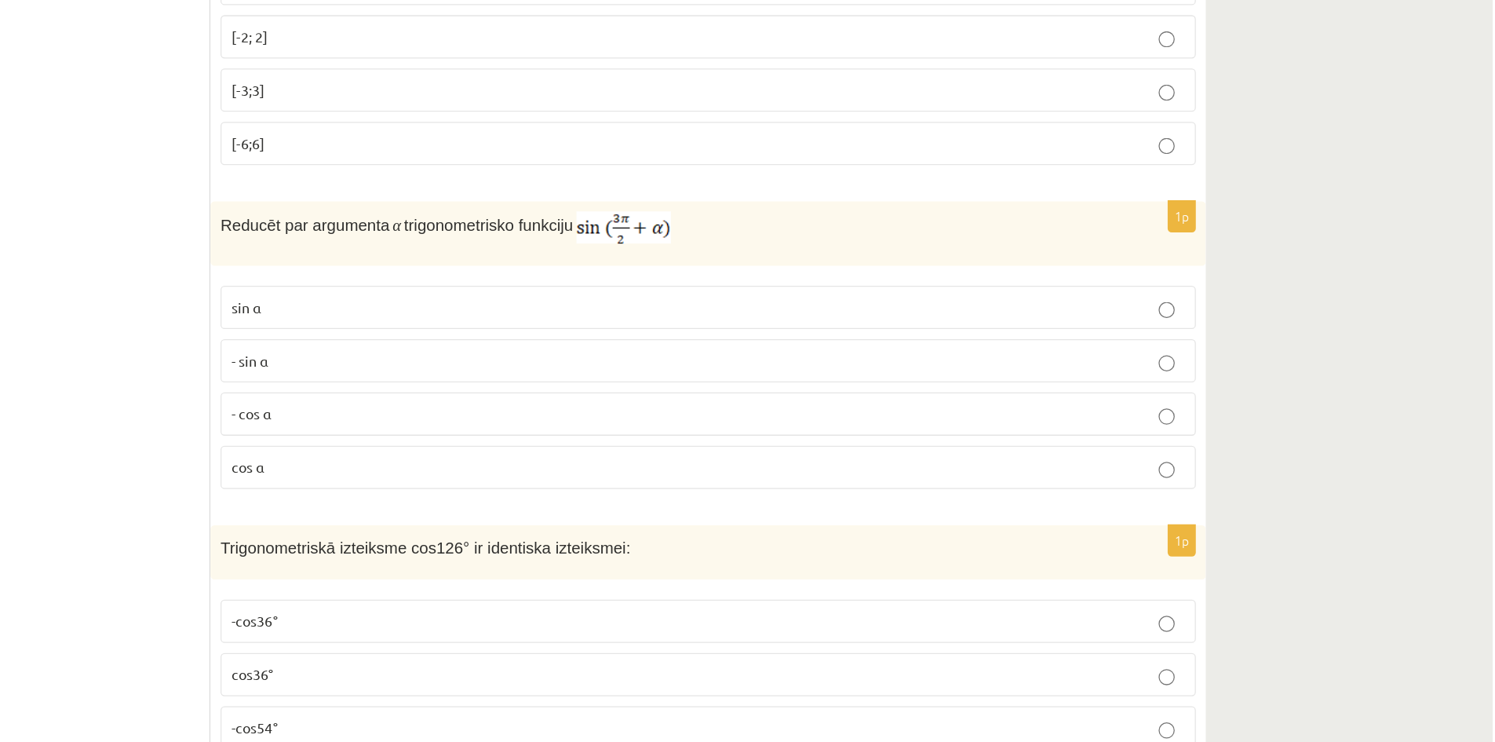
scroll to position [5942, 0]
click at [545, 284] on p "- sin ⁡α" at bounding box center [883, 282] width 744 height 16
click at [522, 323] on span "- cos ⁡α" at bounding box center [526, 323] width 31 height 14
click at [617, 284] on p "- sin ⁡α" at bounding box center [883, 282] width 744 height 16
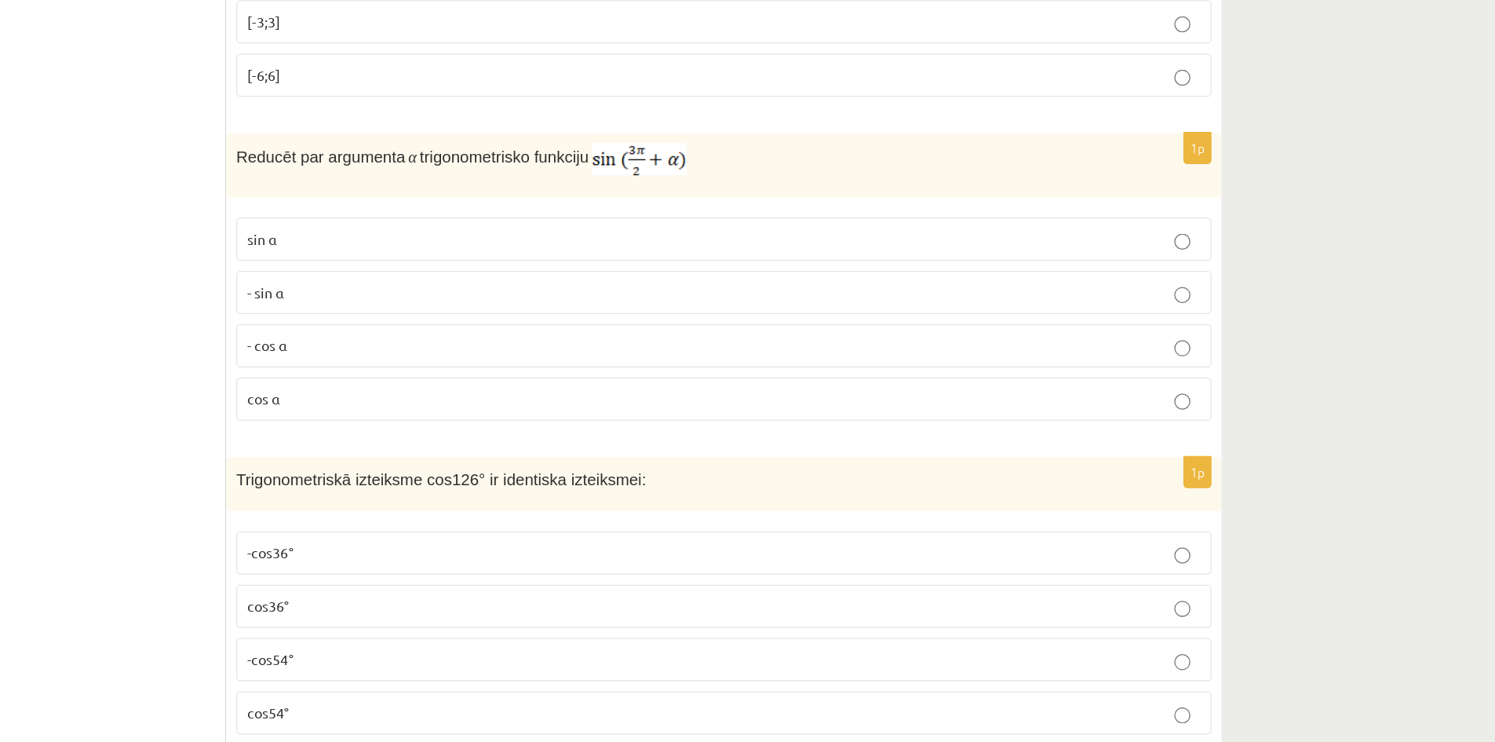
scroll to position [5953, 0]
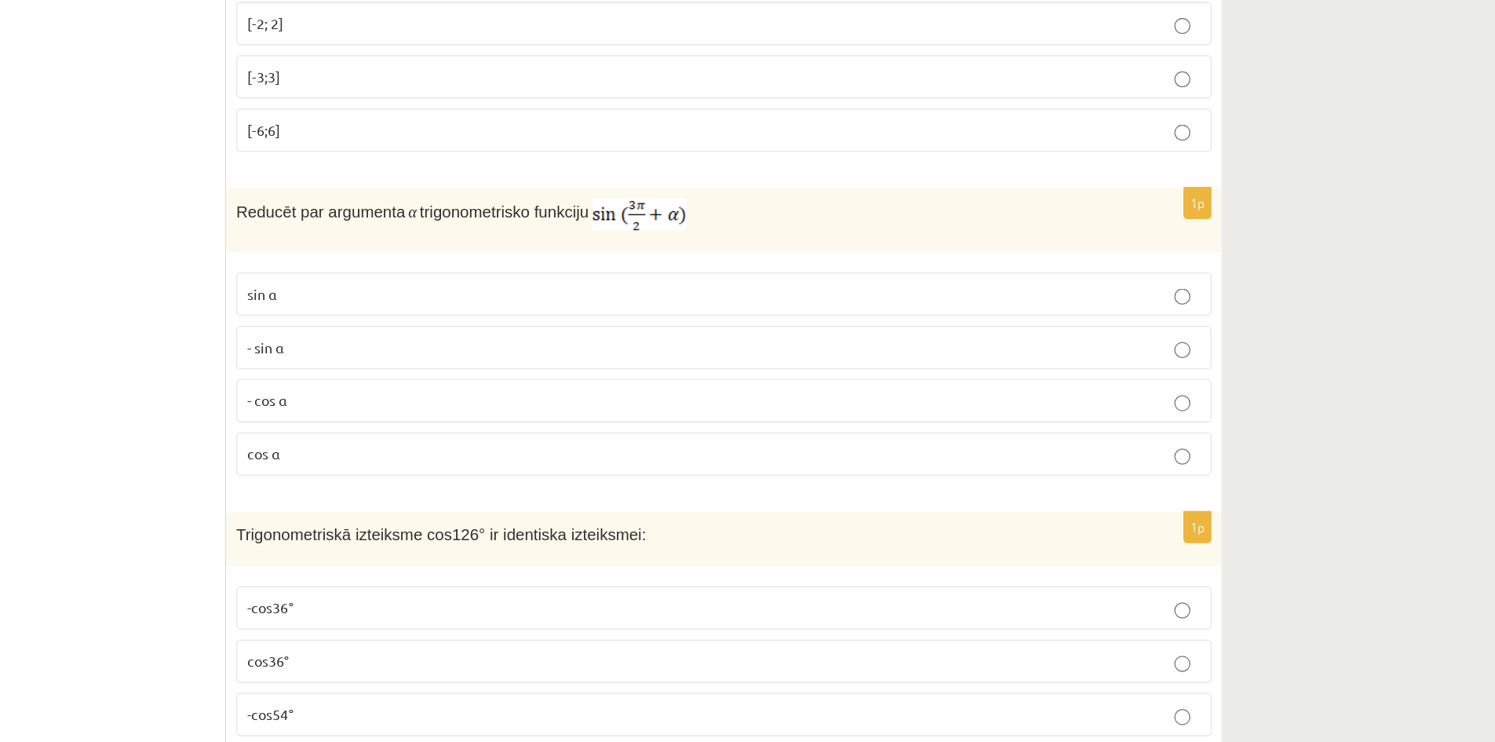
click at [802, 308] on p "- cos ⁡α" at bounding box center [883, 313] width 744 height 16
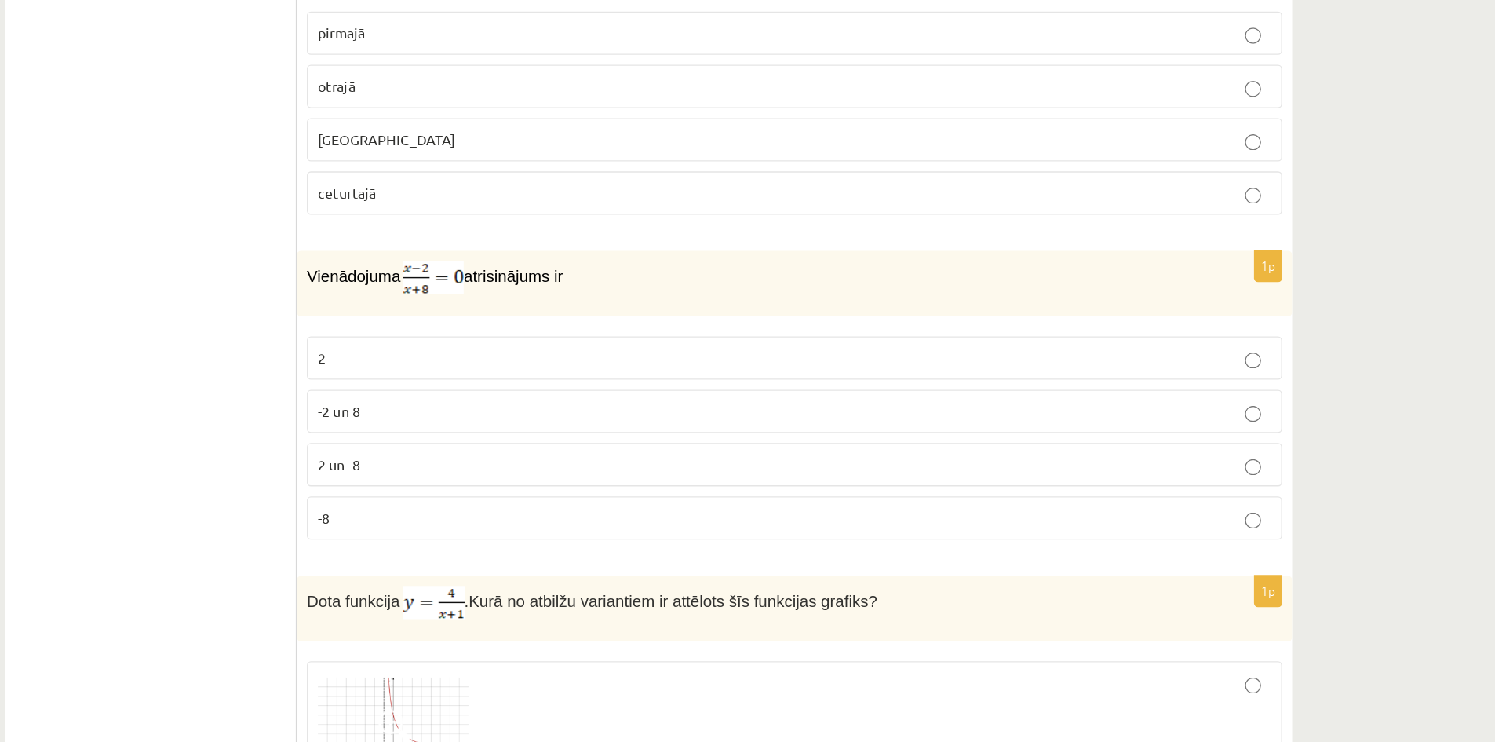
scroll to position [1535, 0]
click at [729, 426] on label "2" at bounding box center [882, 442] width 761 height 34
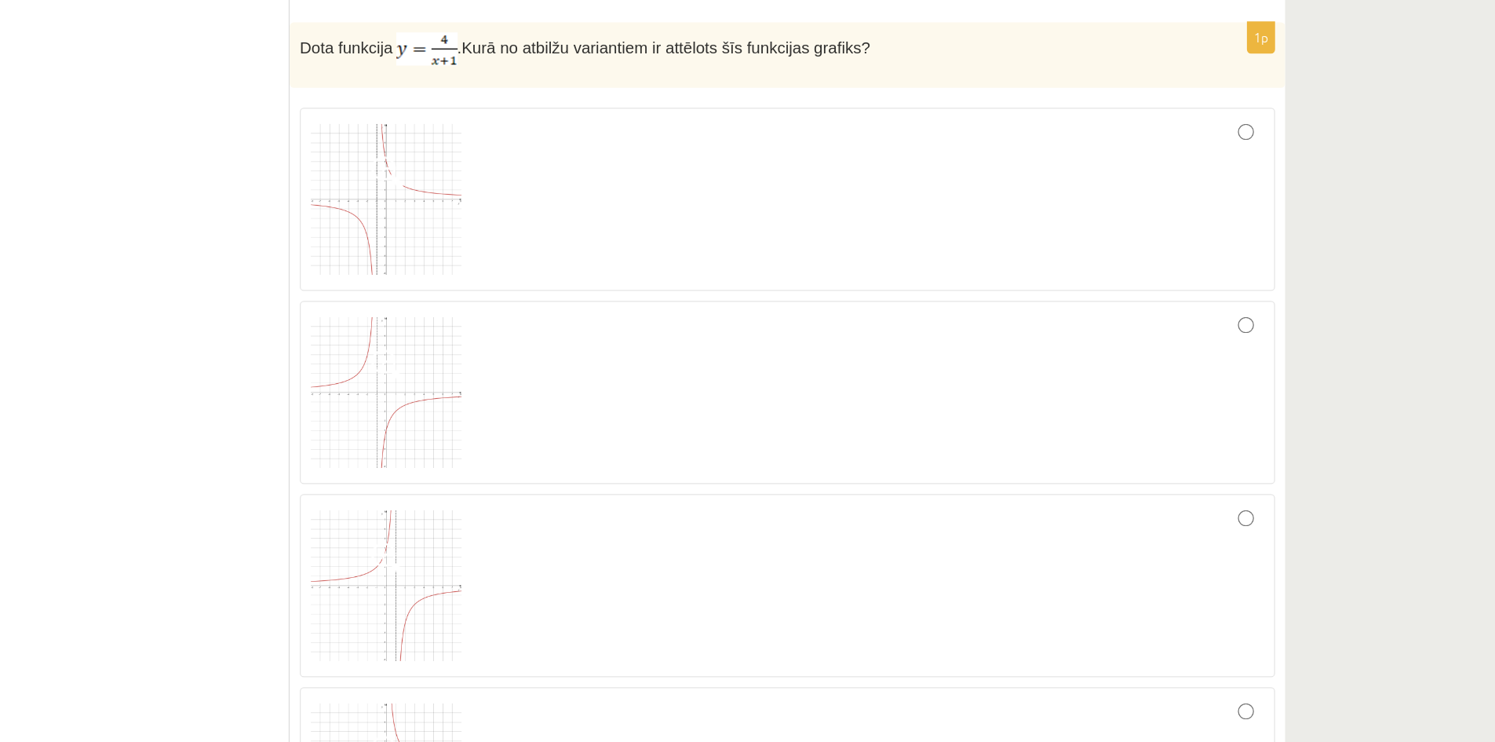
scroll to position [1997, 0]
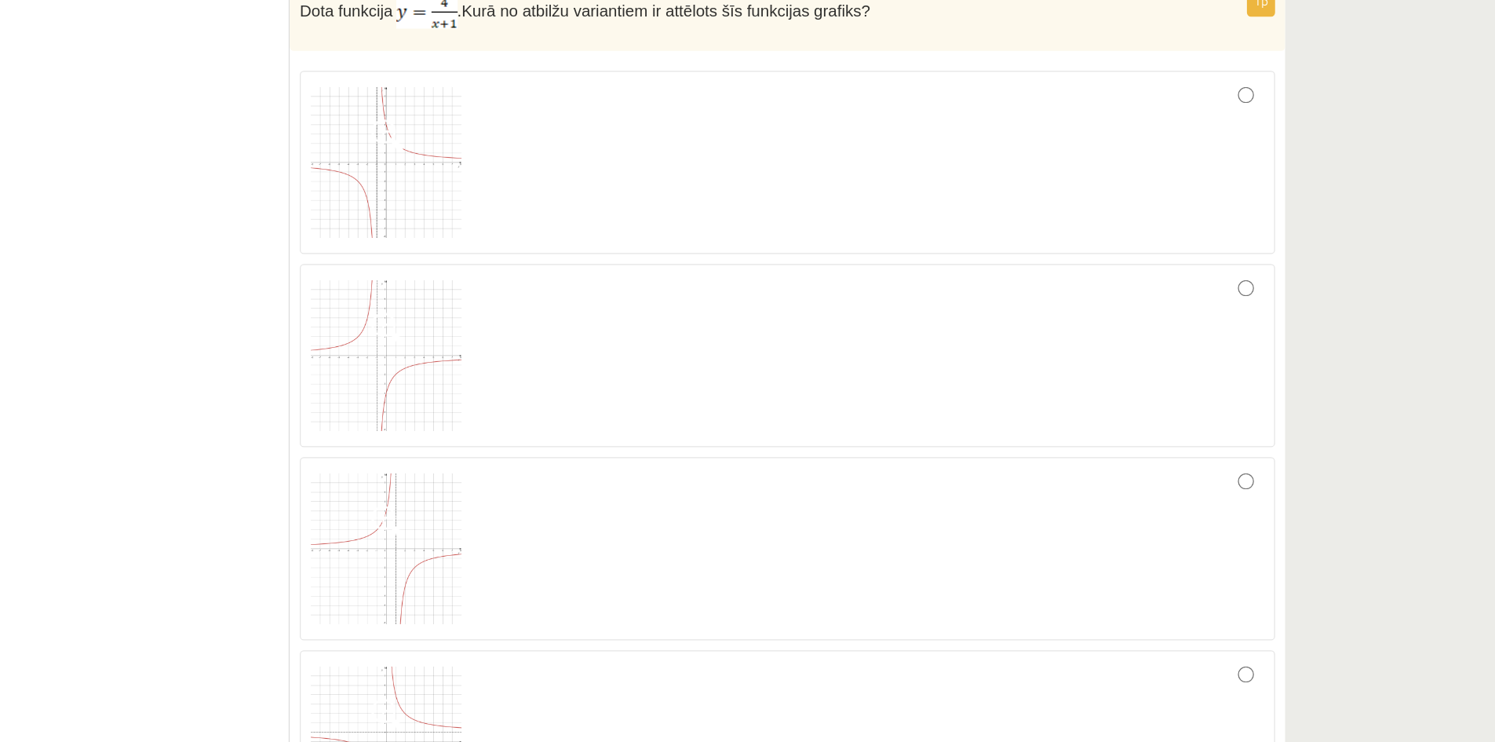
click at [603, 327] on img at bounding box center [570, 289] width 118 height 118
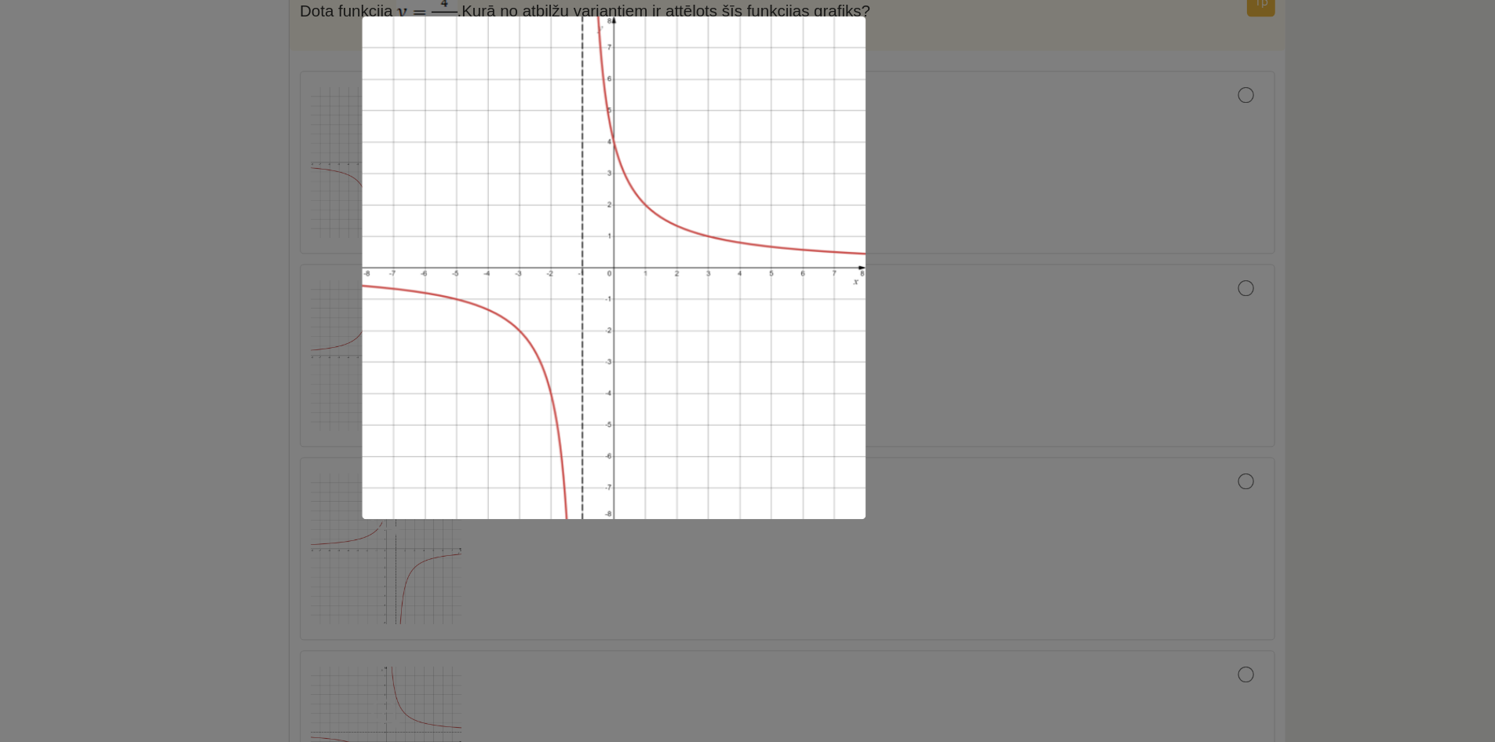
click at [971, 235] on div at bounding box center [747, 371] width 1495 height 742
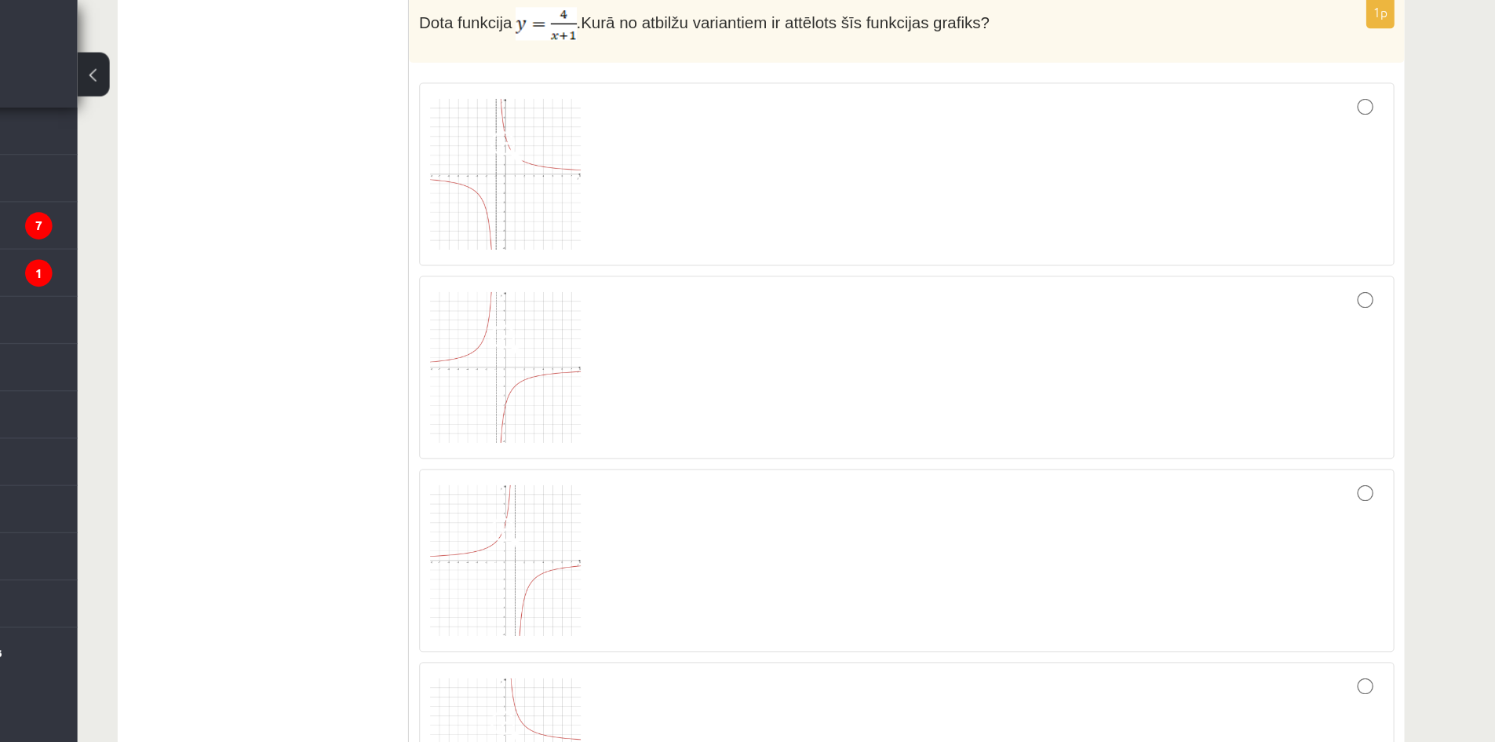
scroll to position [2149, 0]
click at [599, 140] on img at bounding box center [570, 137] width 118 height 118
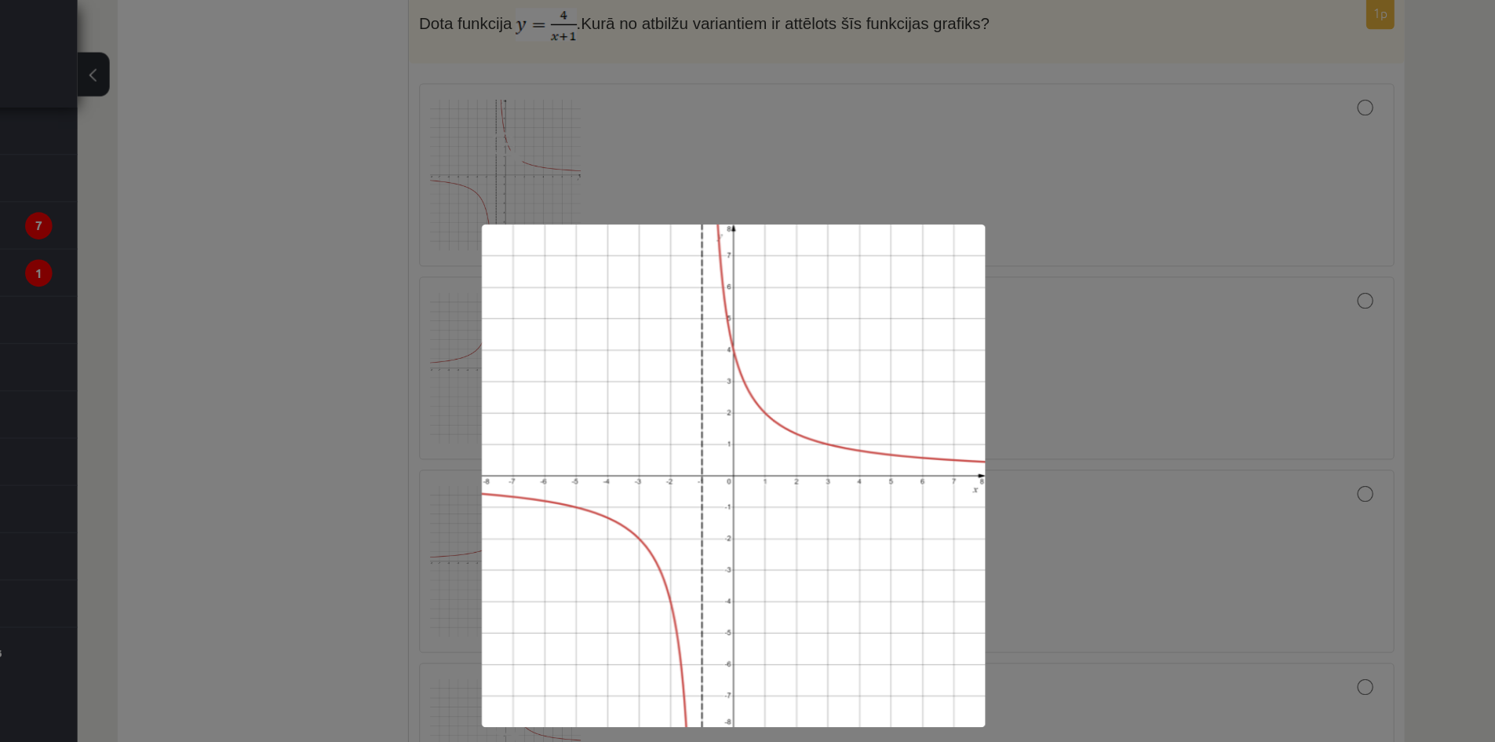
click at [714, 9] on div at bounding box center [747, 371] width 1495 height 742
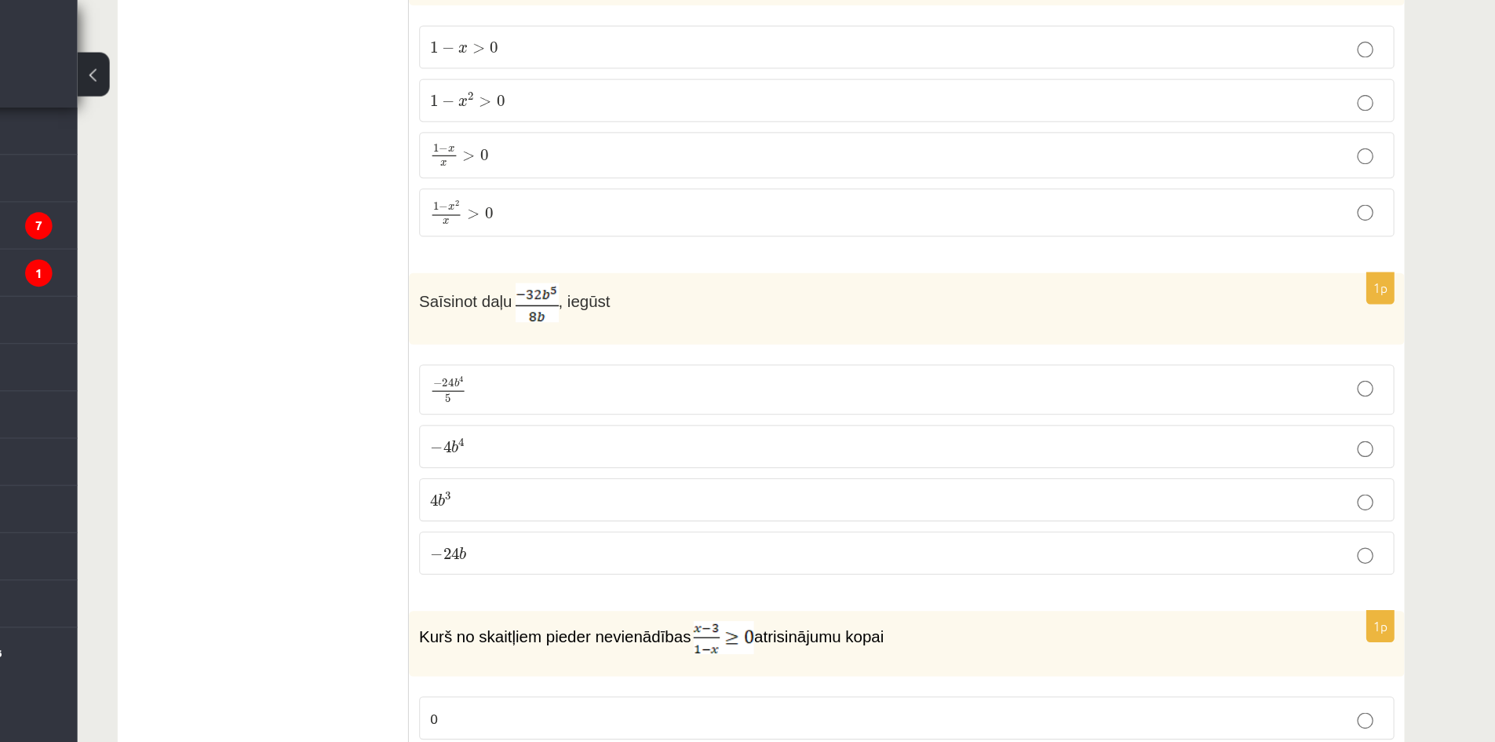
scroll to position [0, 0]
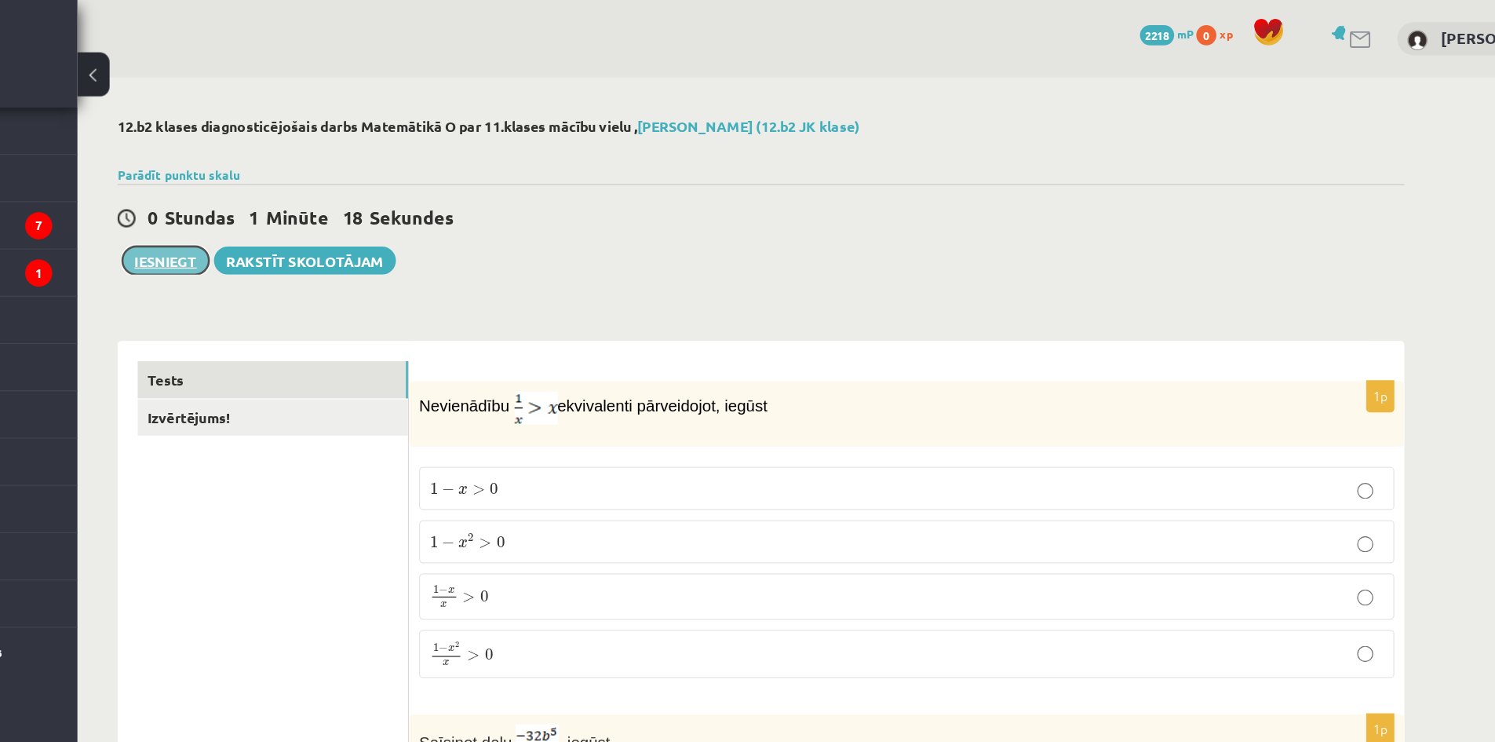
click at [289, 209] on button "Iesniegt" at bounding box center [305, 203] width 68 height 22
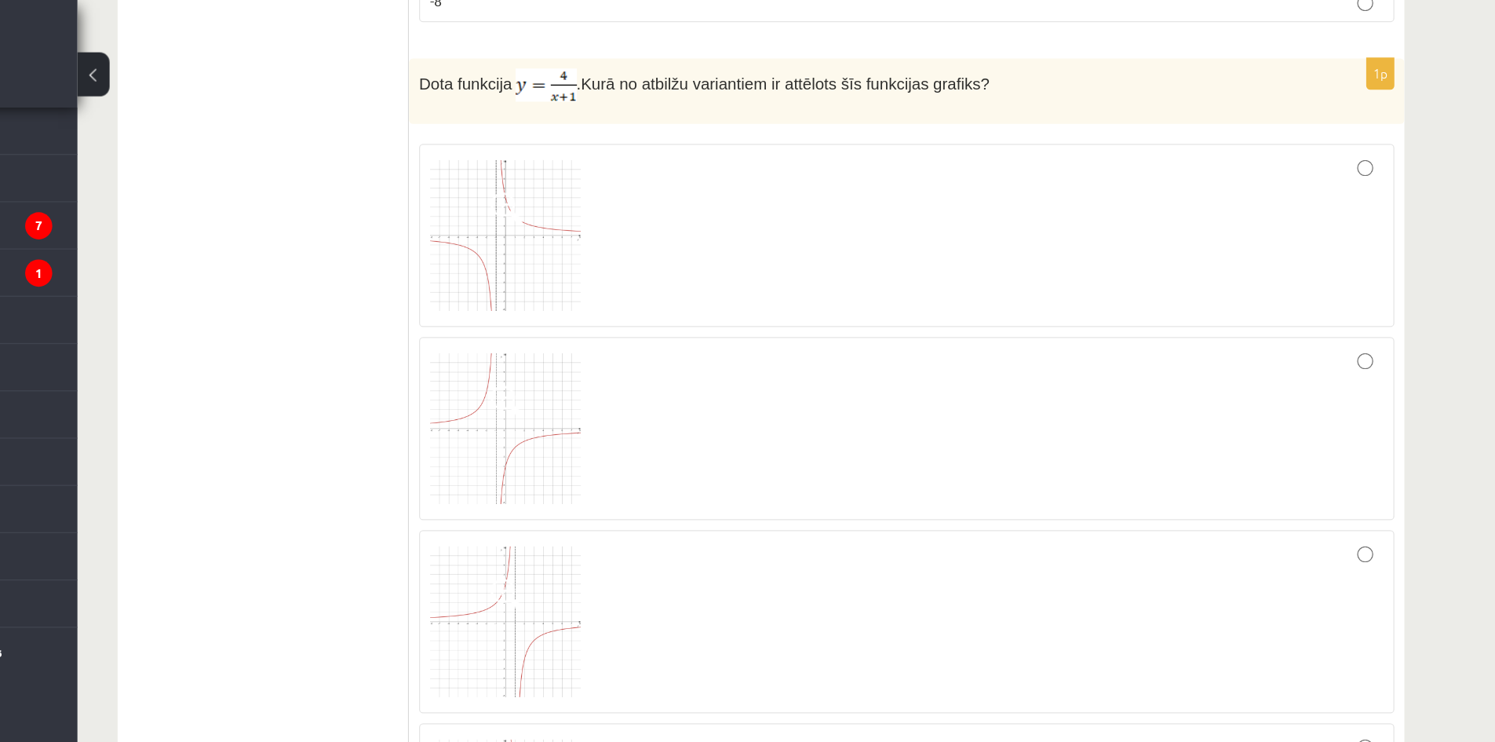
scroll to position [2037, 0]
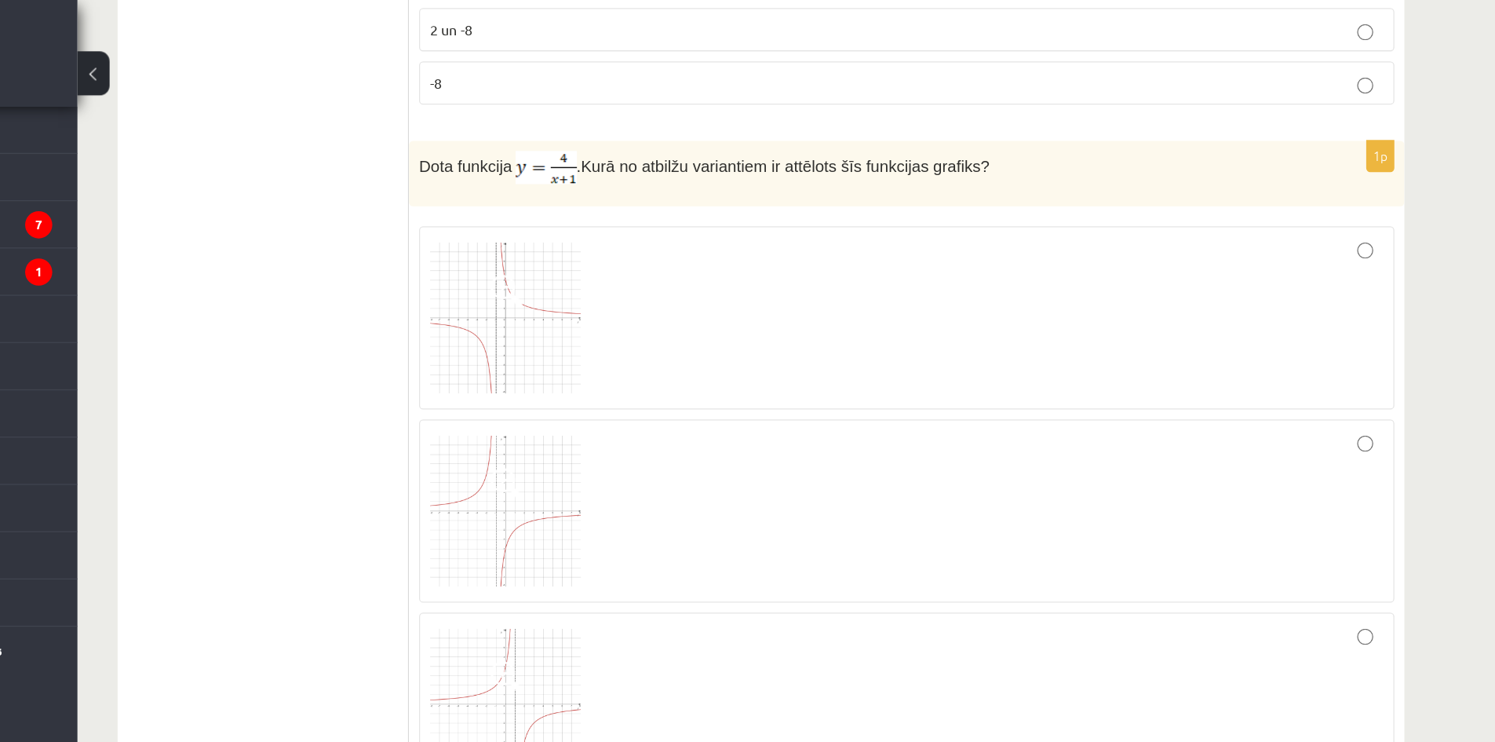
click at [1210, 195] on div at bounding box center [883, 249] width 744 height 126
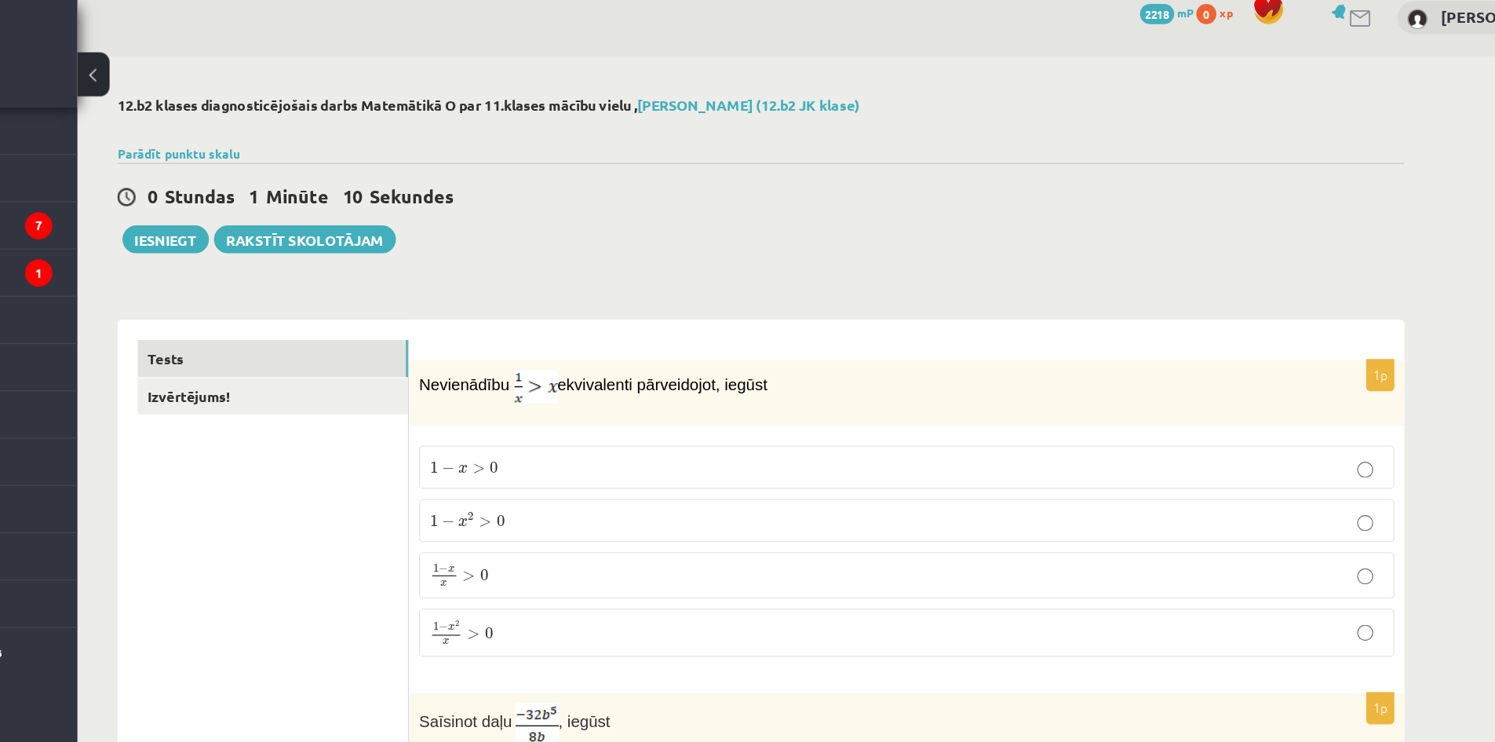
scroll to position [0, 0]
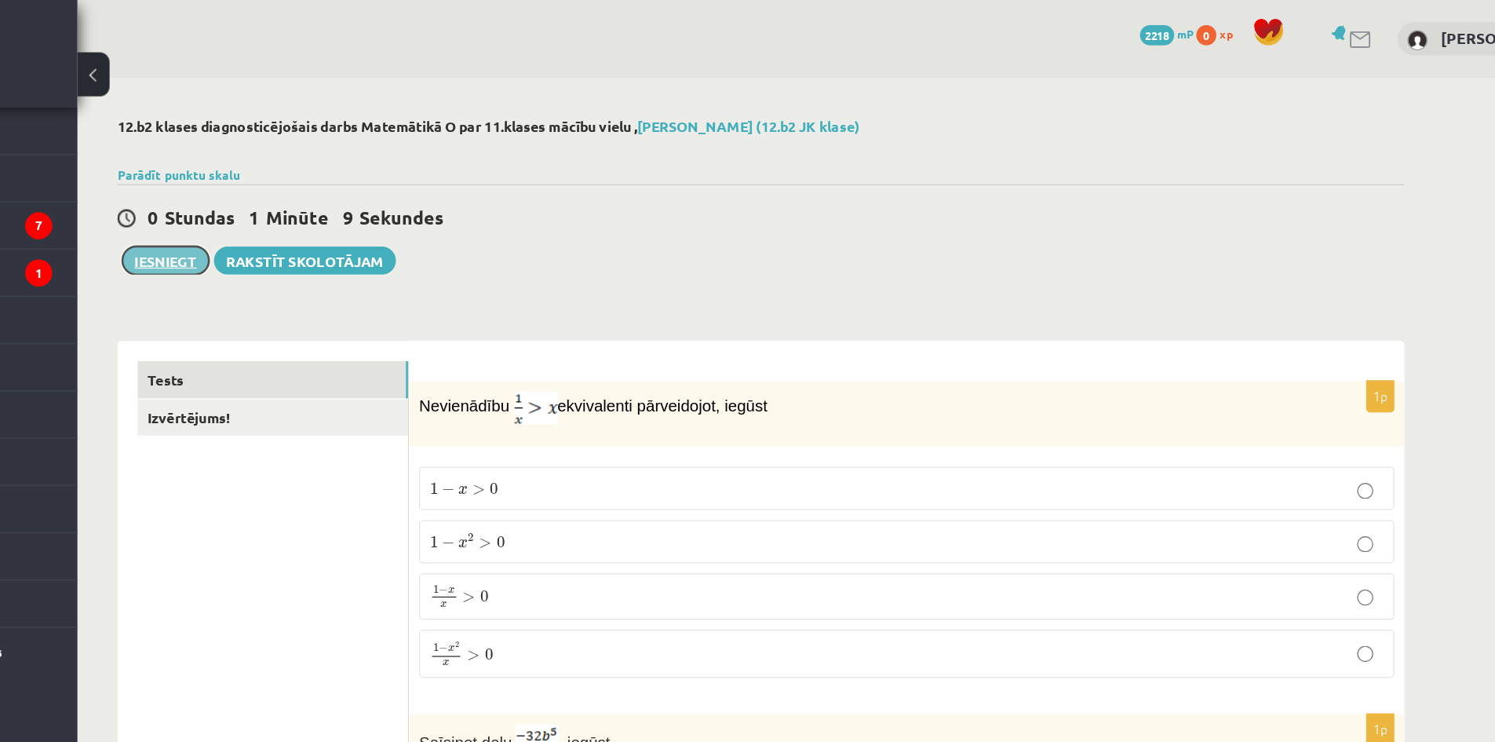
click at [309, 213] on button "Iesniegt" at bounding box center [305, 203] width 68 height 22
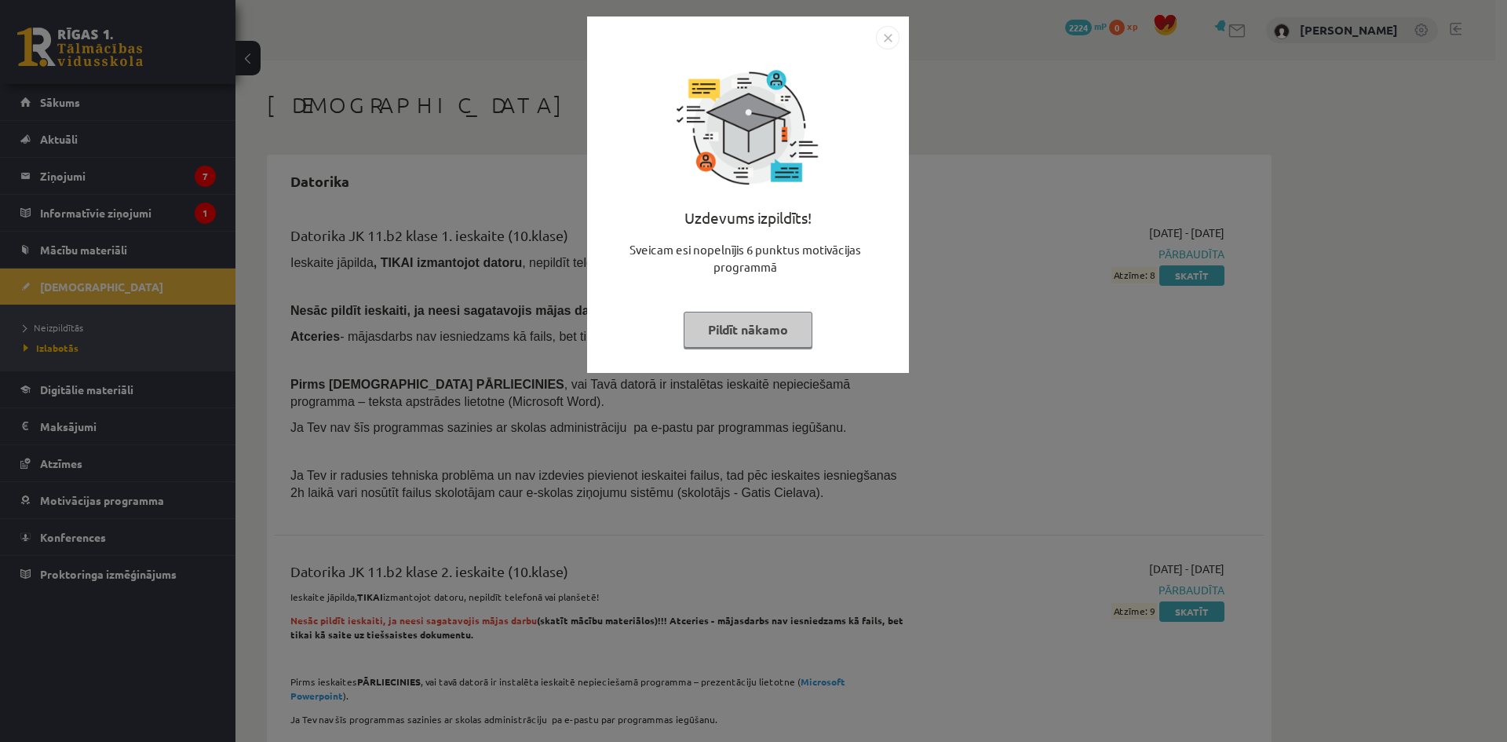
click at [726, 323] on button "Pildīt nākamo" at bounding box center [748, 330] width 129 height 36
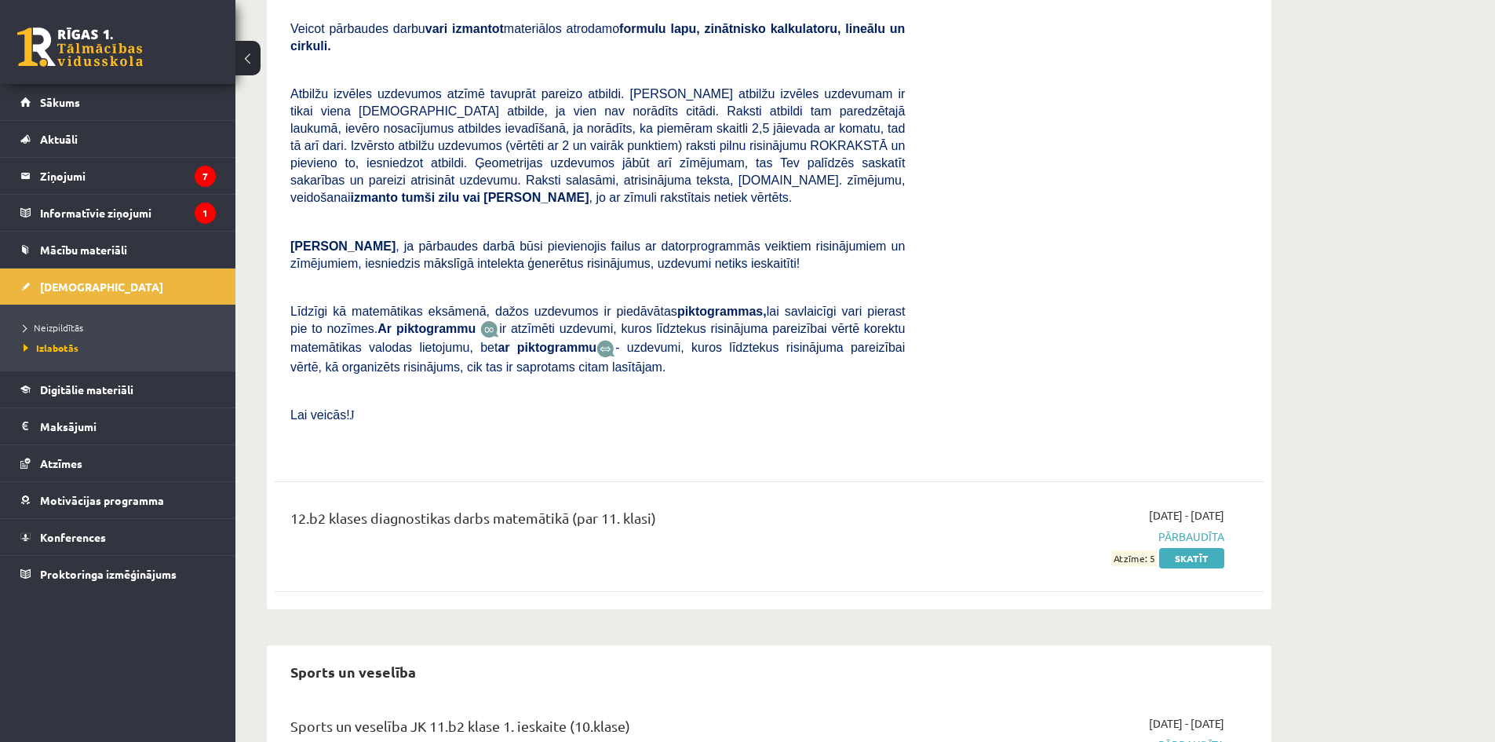
scroll to position [2931, 0]
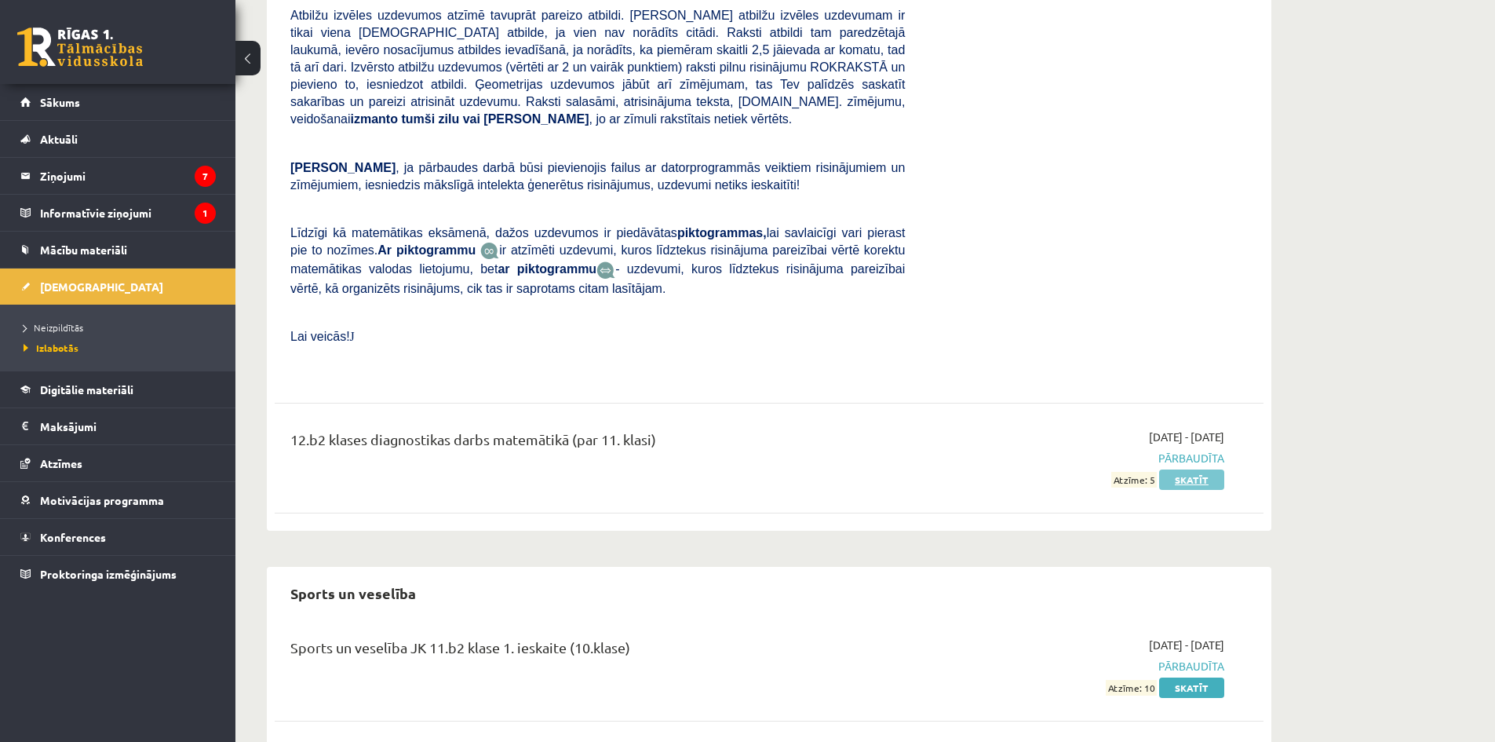
click at [1202, 469] on link "Skatīt" at bounding box center [1191, 479] width 65 height 20
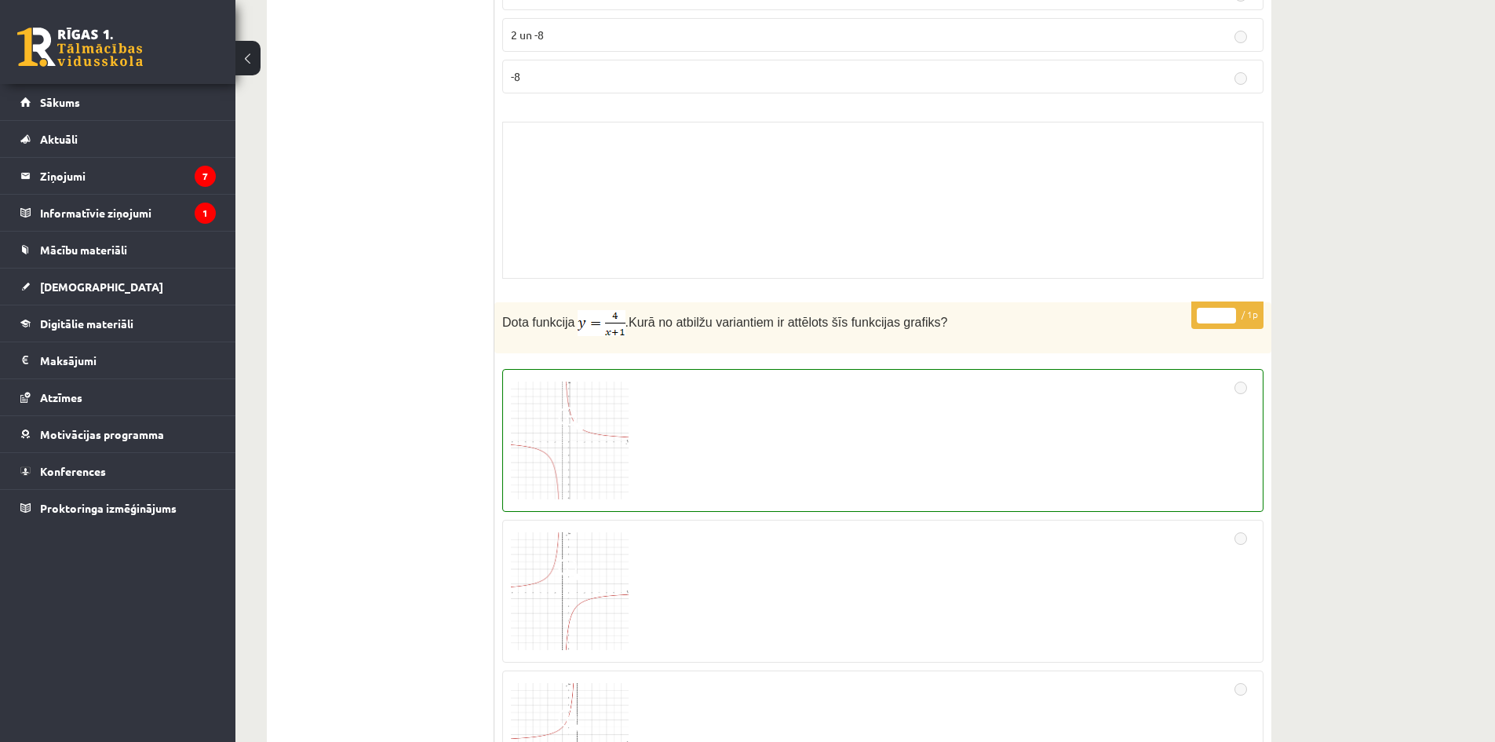
scroll to position [3080, 0]
